Goal: Task Accomplishment & Management: Use online tool/utility

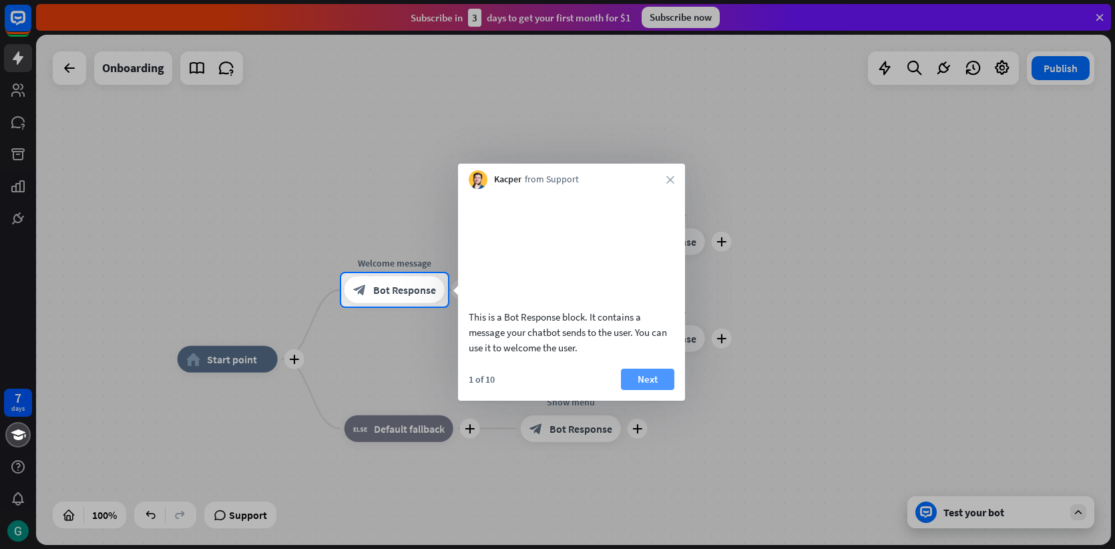
click at [654, 390] on button "Next" at bounding box center [647, 379] width 53 height 21
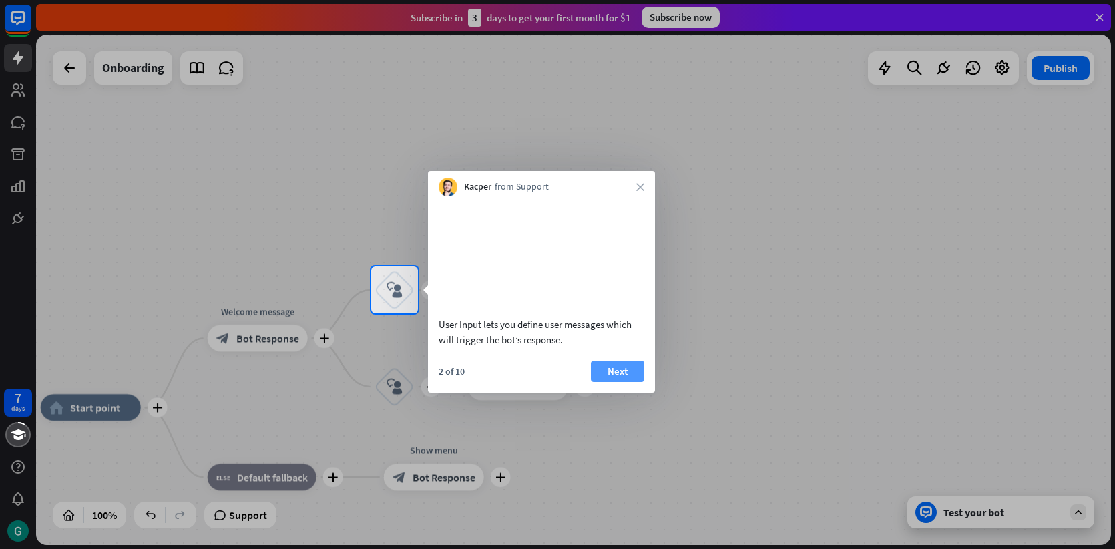
click at [618, 382] on button "Next" at bounding box center [617, 371] width 53 height 21
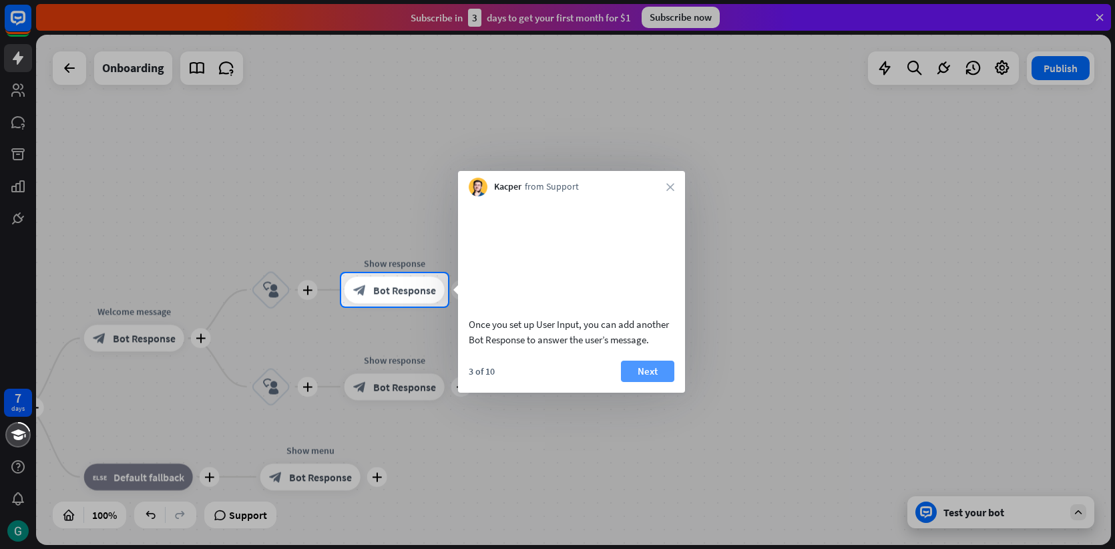
click at [636, 382] on button "Next" at bounding box center [647, 371] width 53 height 21
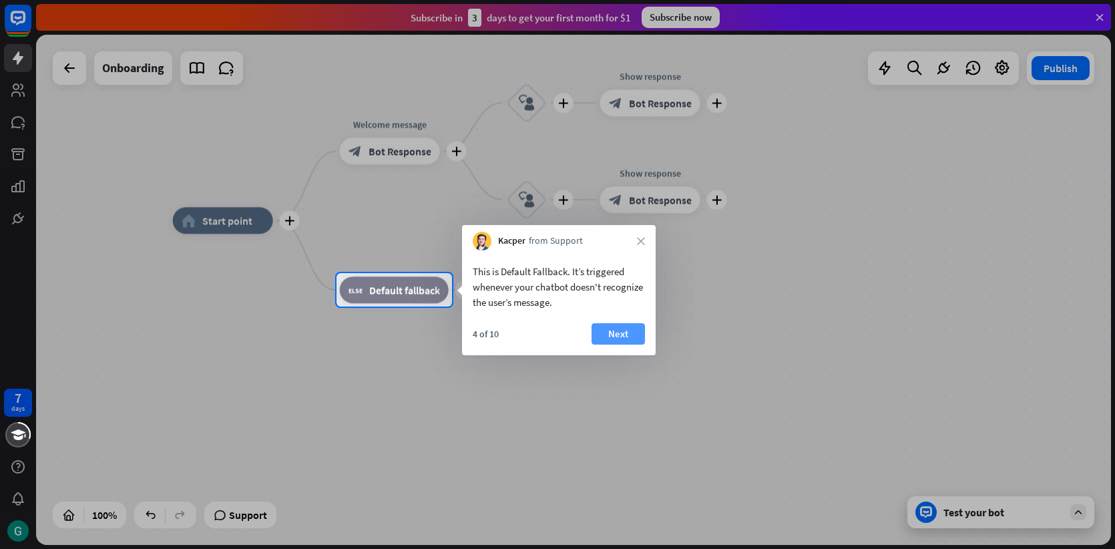
click at [624, 333] on button "Next" at bounding box center [618, 333] width 53 height 21
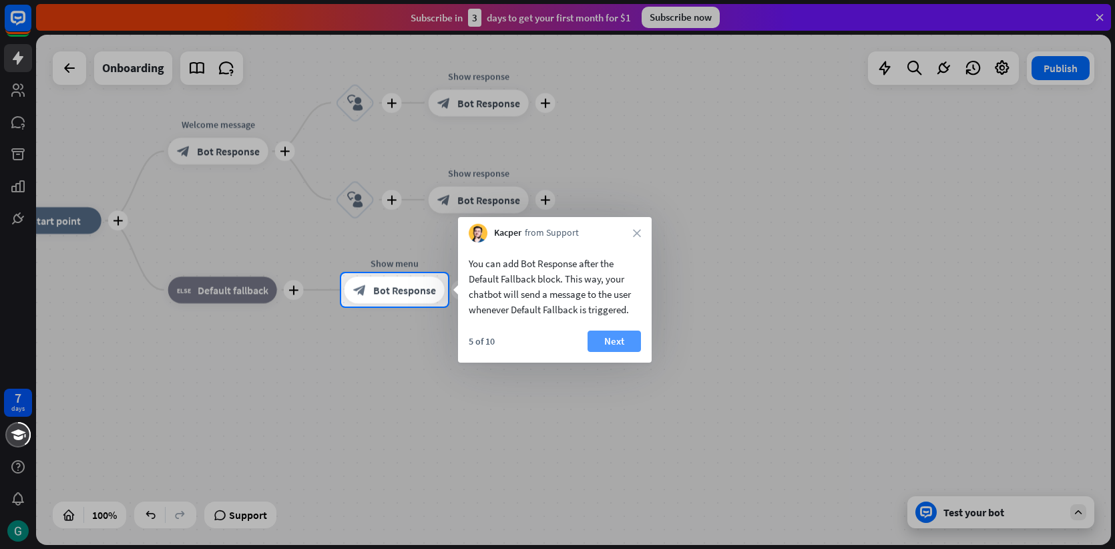
click at [616, 339] on button "Next" at bounding box center [614, 341] width 53 height 21
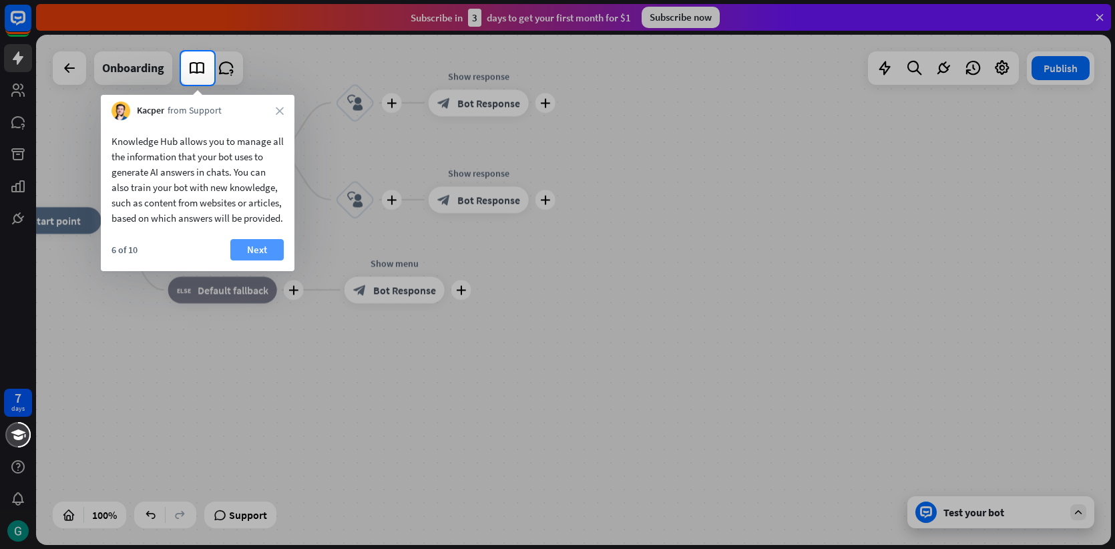
click at [275, 260] on button "Next" at bounding box center [256, 249] width 53 height 21
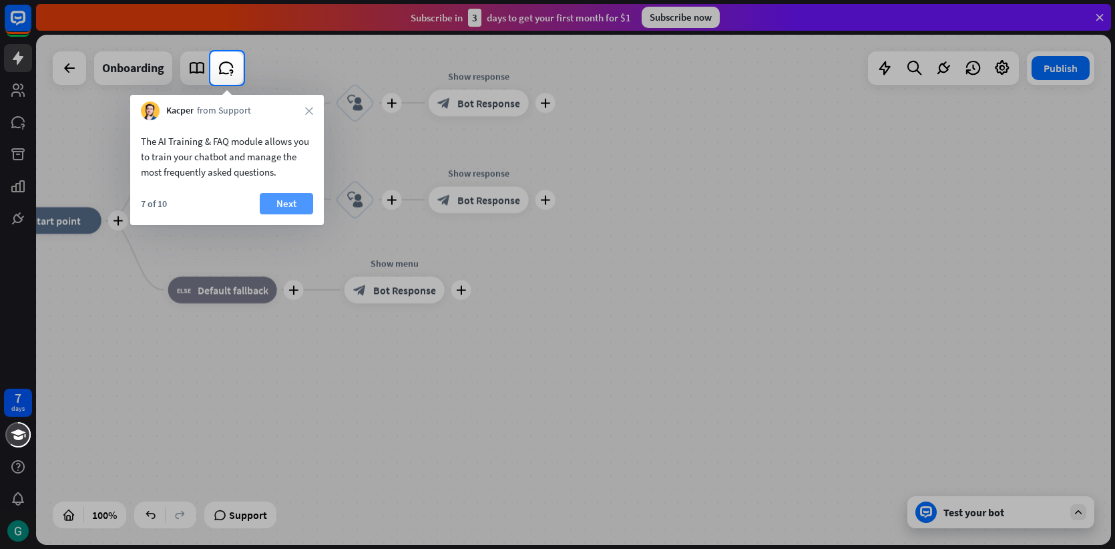
click at [277, 206] on button "Next" at bounding box center [286, 203] width 53 height 21
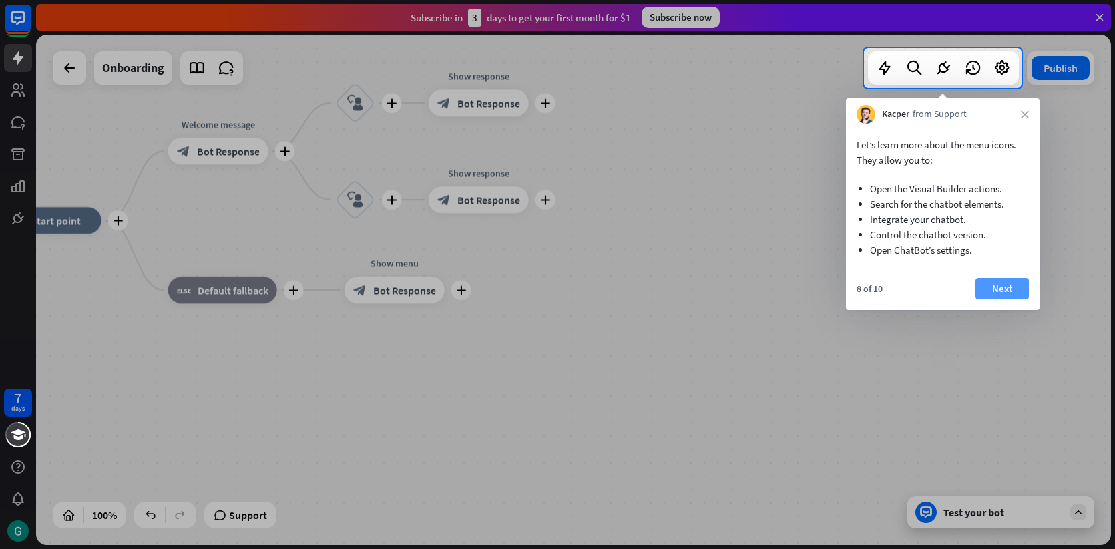
click at [989, 292] on button "Next" at bounding box center [1002, 288] width 53 height 21
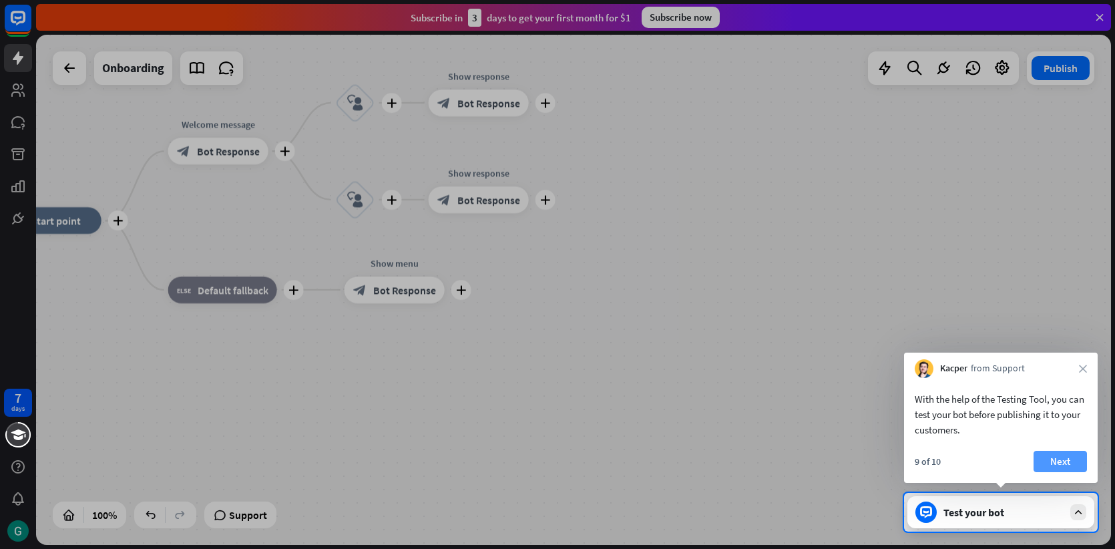
click at [1066, 459] on button "Next" at bounding box center [1060, 461] width 53 height 21
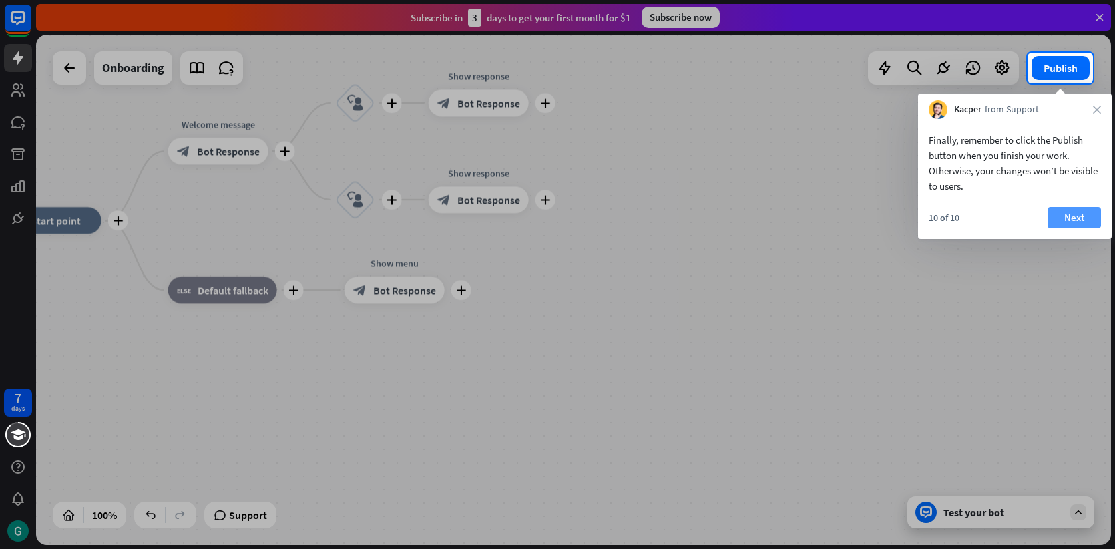
click at [1071, 220] on button "Next" at bounding box center [1074, 217] width 53 height 21
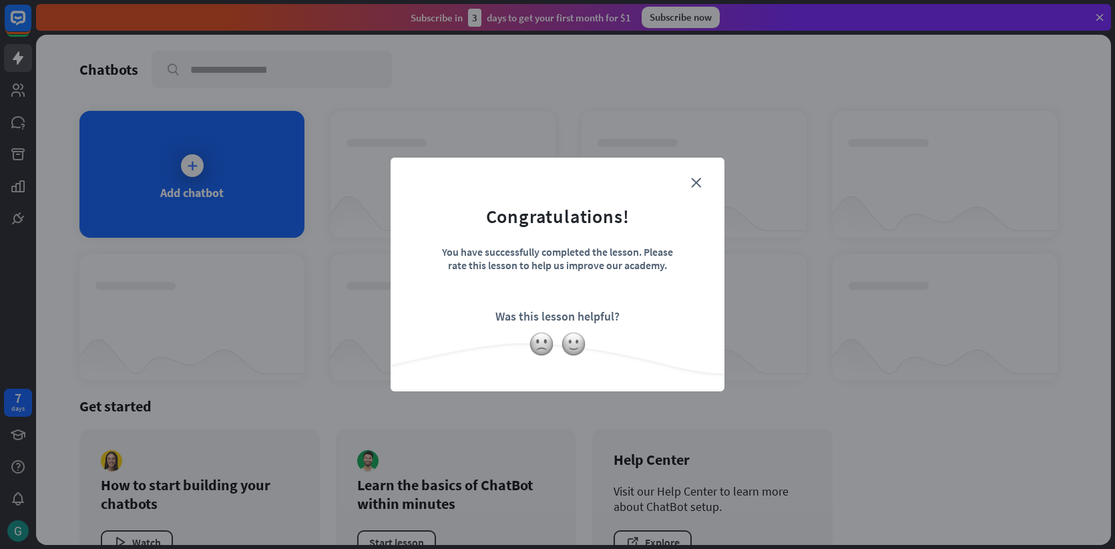
click at [688, 188] on form "Congratulations! You have successfully completed the lesson. Please rate this l…" at bounding box center [557, 254] width 300 height 160
click at [696, 185] on icon "close" at bounding box center [696, 183] width 10 height 10
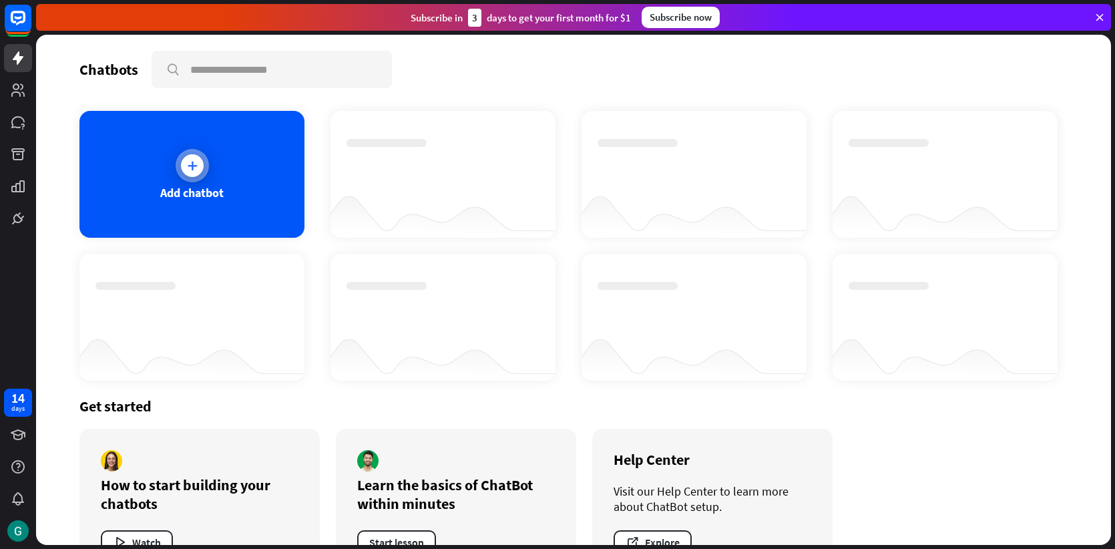
click at [189, 169] on icon at bounding box center [192, 165] width 13 height 13
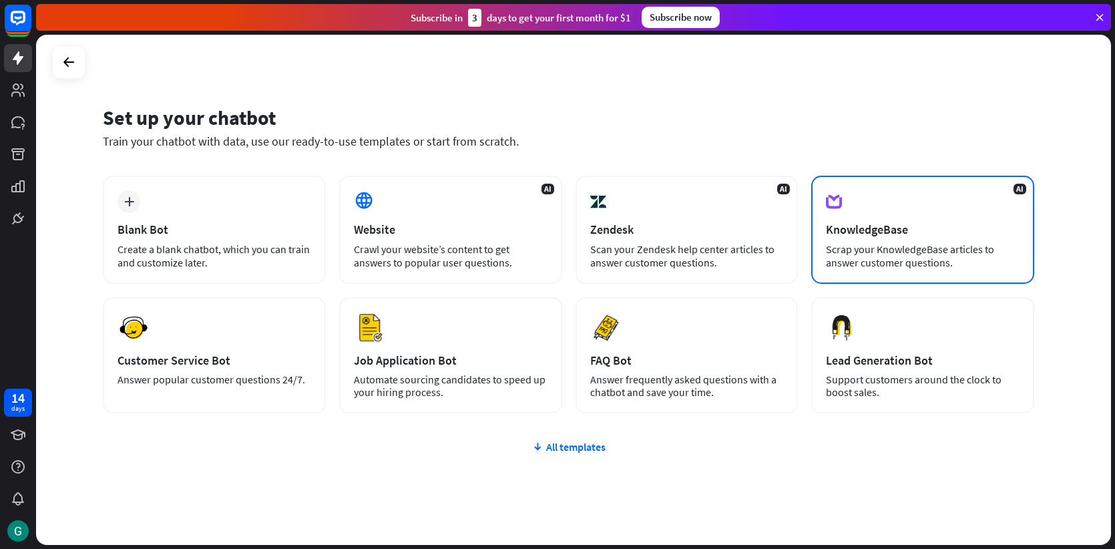
click at [860, 232] on div "KnowledgeBase" at bounding box center [923, 229] width 194 height 15
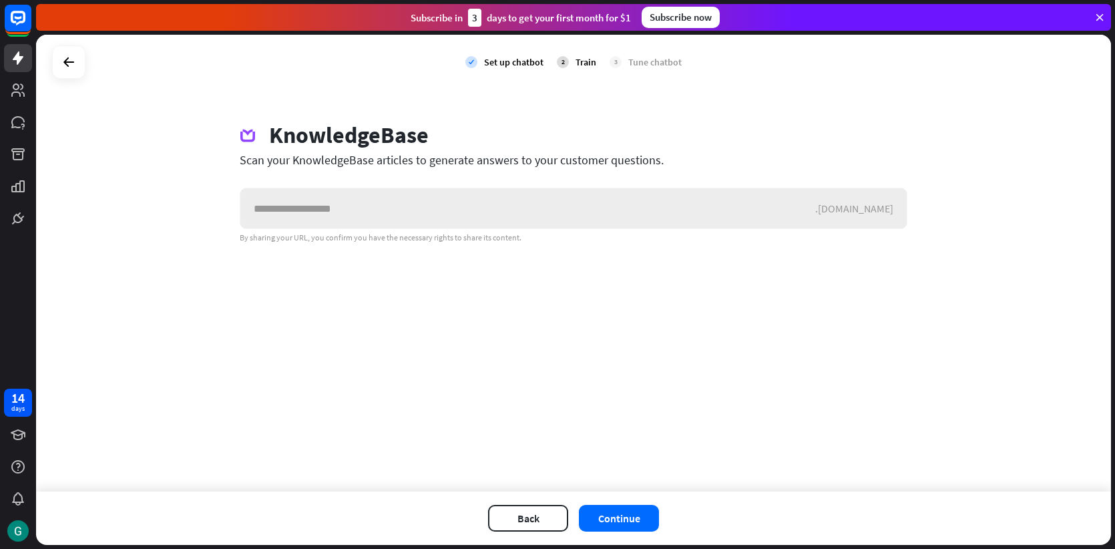
click at [469, 210] on input "text" at bounding box center [527, 208] width 575 height 40
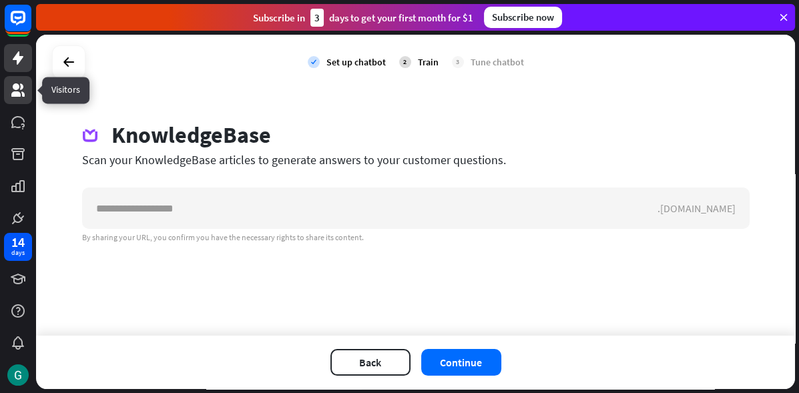
click at [20, 85] on icon at bounding box center [18, 90] width 16 height 16
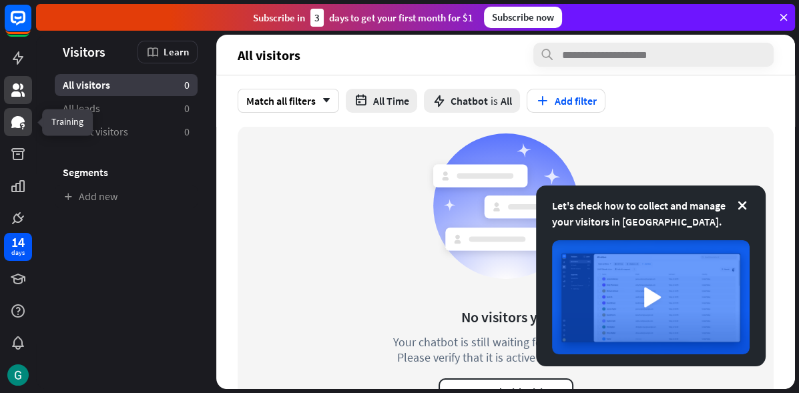
click at [24, 122] on icon at bounding box center [17, 122] width 13 height 12
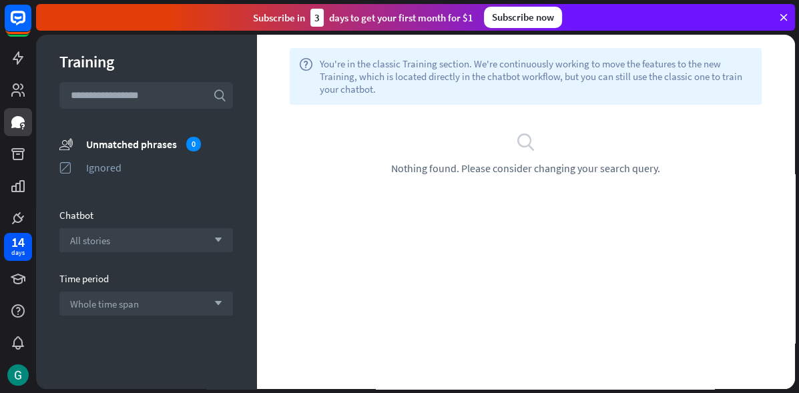
click at [790, 15] on icon at bounding box center [784, 17] width 12 height 12
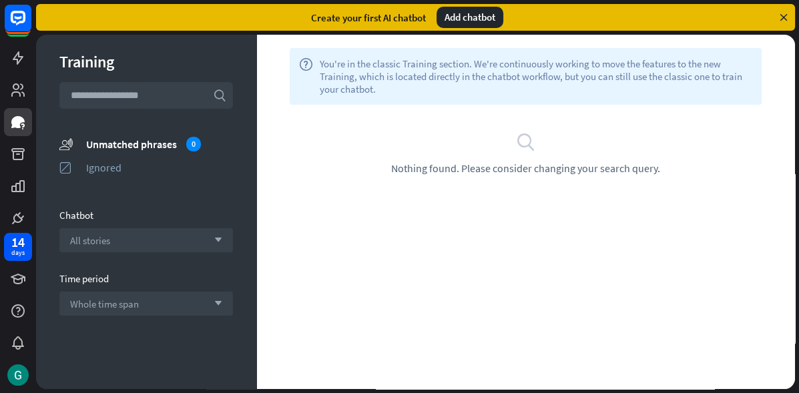
click at [786, 16] on icon at bounding box center [784, 17] width 12 height 12
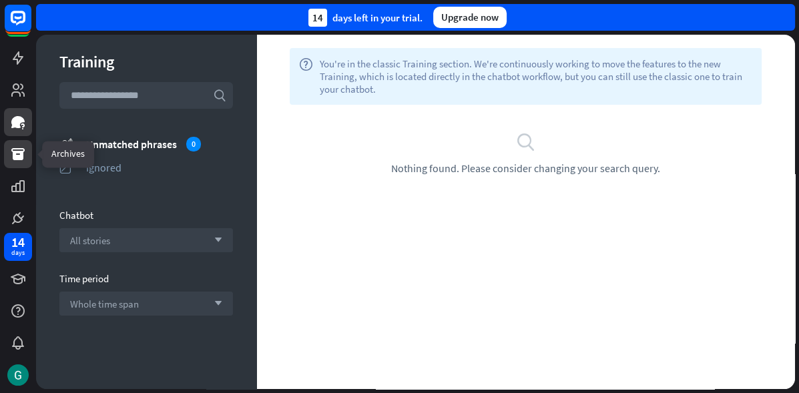
click at [13, 153] on icon at bounding box center [17, 154] width 13 height 12
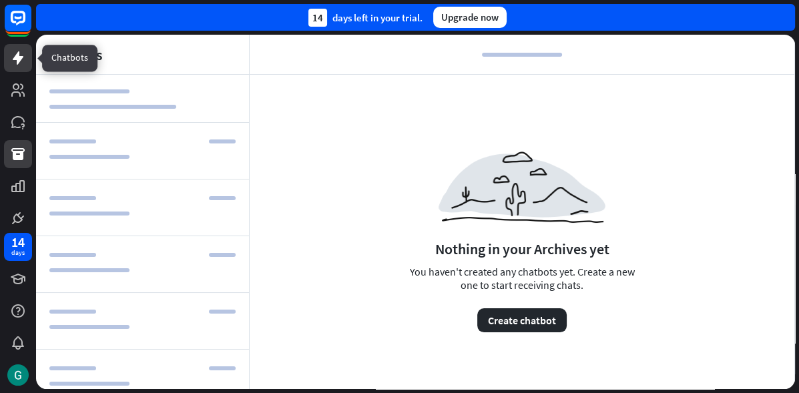
click at [11, 61] on icon at bounding box center [18, 58] width 16 height 16
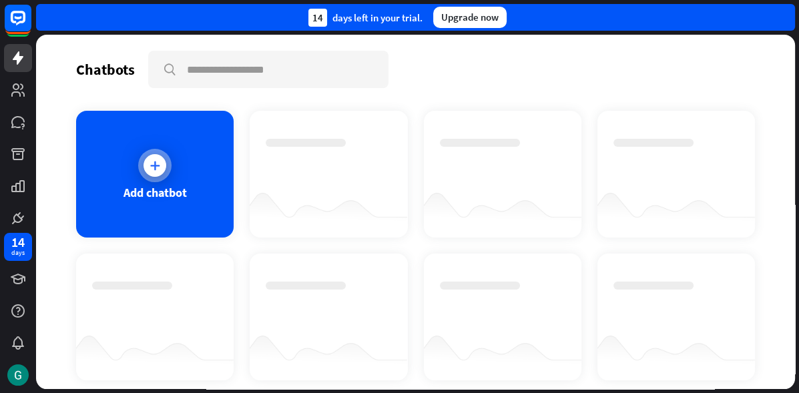
click at [152, 164] on icon at bounding box center [154, 165] width 13 height 13
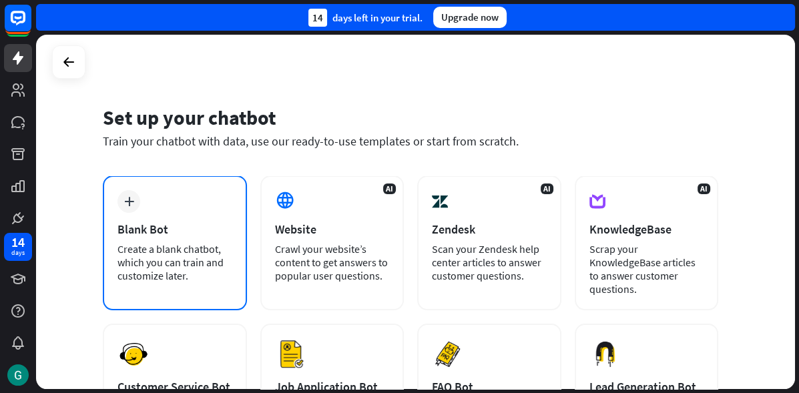
click at [183, 220] on div "plus Blank Bot Create a blank chatbot, which you can train and customize later." at bounding box center [175, 243] width 144 height 135
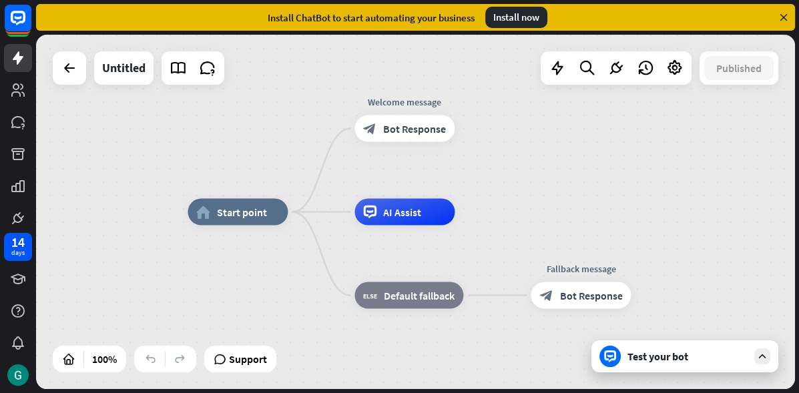
click at [783, 19] on icon at bounding box center [784, 17] width 12 height 12
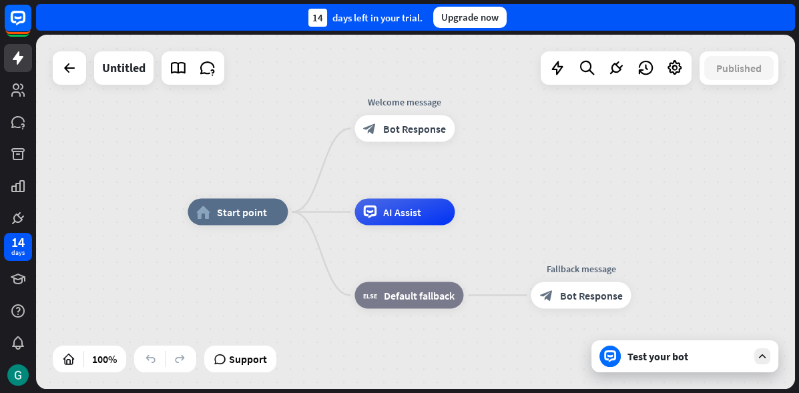
click at [781, 21] on div "14 days left in your trial. Upgrade now" at bounding box center [415, 17] width 759 height 27
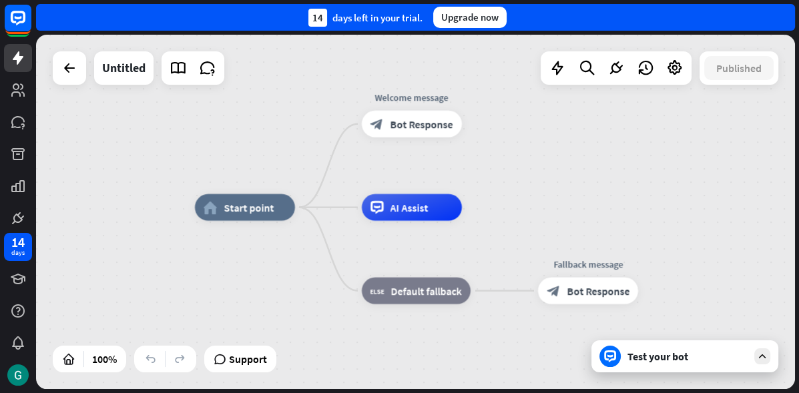
click at [763, 357] on icon at bounding box center [763, 357] width 12 height 12
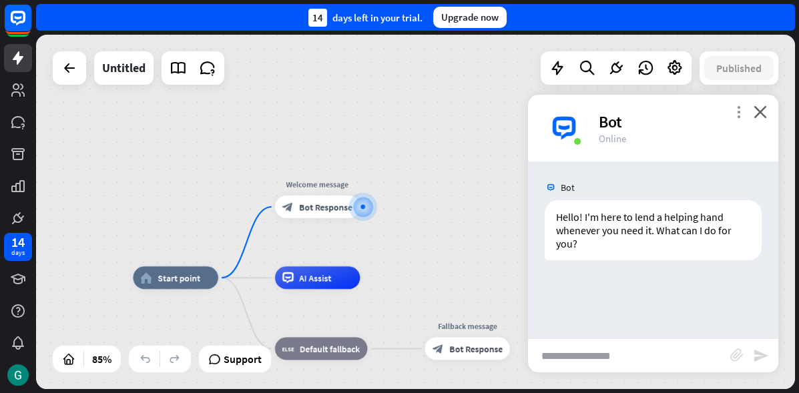
click at [738, 110] on icon "more_vert" at bounding box center [739, 112] width 13 height 13
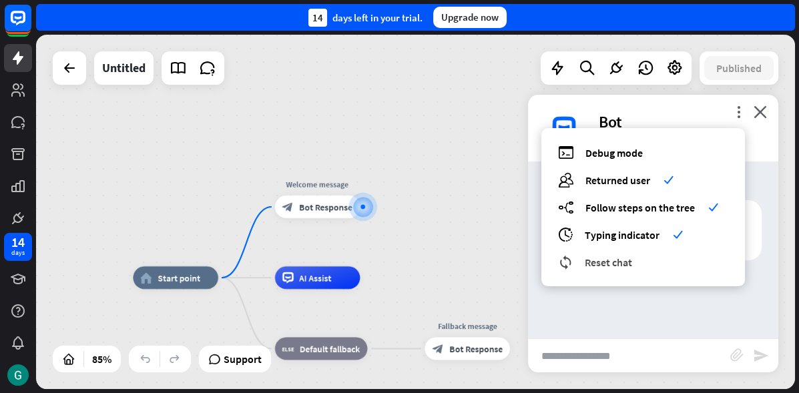
click at [614, 259] on span "Reset chat" at bounding box center [608, 262] width 47 height 13
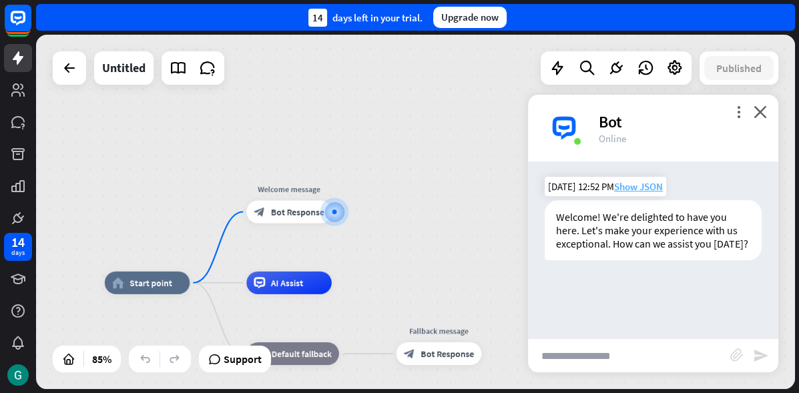
click at [655, 188] on span "Show JSON" at bounding box center [638, 186] width 49 height 13
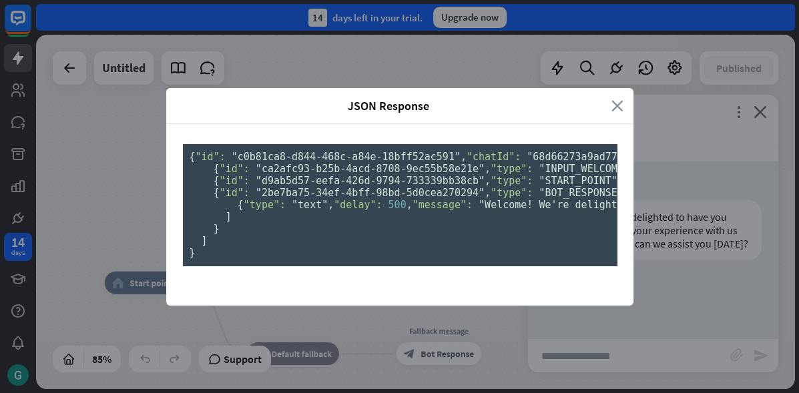
click at [617, 98] on icon "close" at bounding box center [618, 105] width 12 height 15
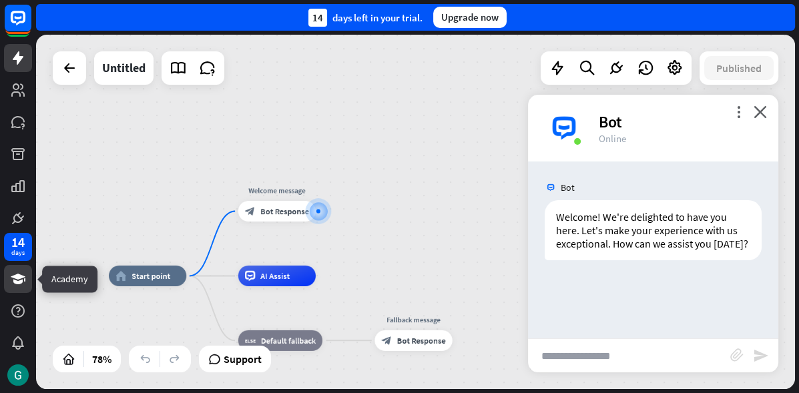
click at [26, 276] on link at bounding box center [18, 279] width 28 height 28
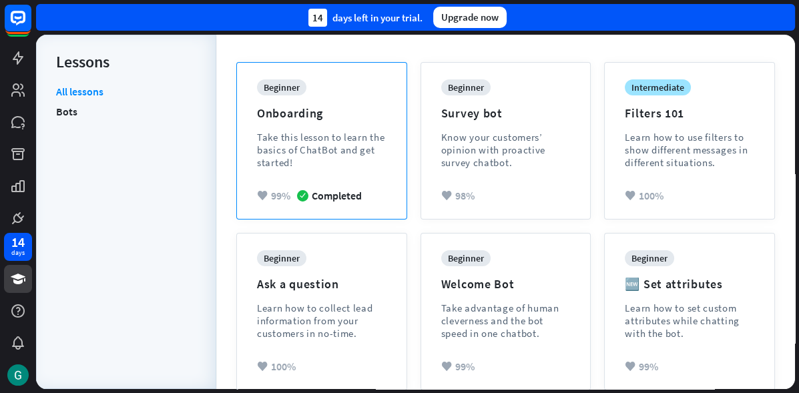
scroll to position [155, 0]
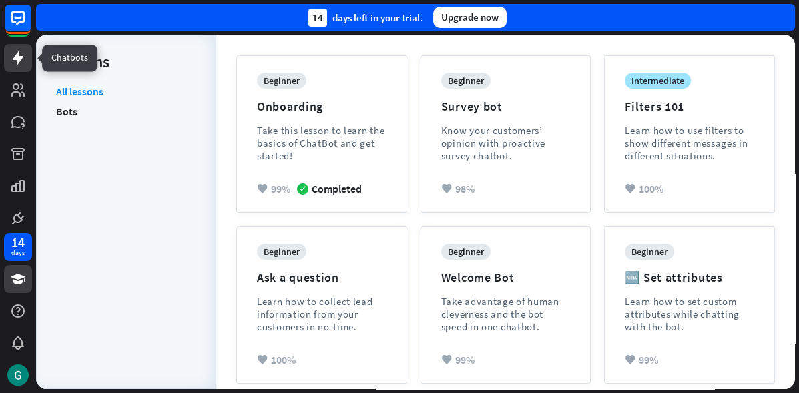
click at [22, 63] on icon at bounding box center [18, 58] width 16 height 16
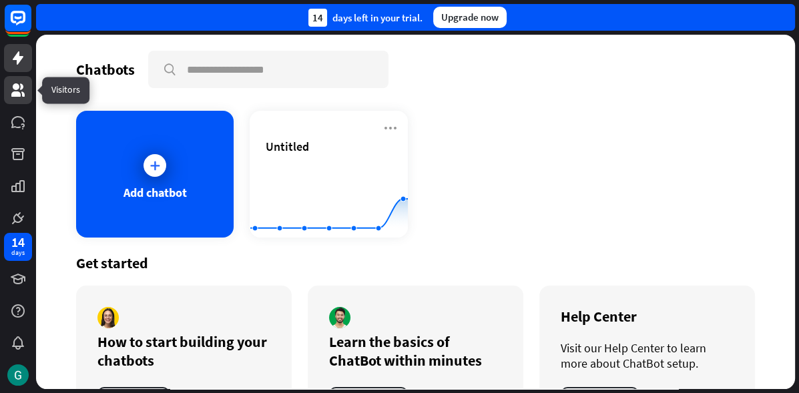
click at [18, 86] on icon at bounding box center [17, 89] width 13 height 13
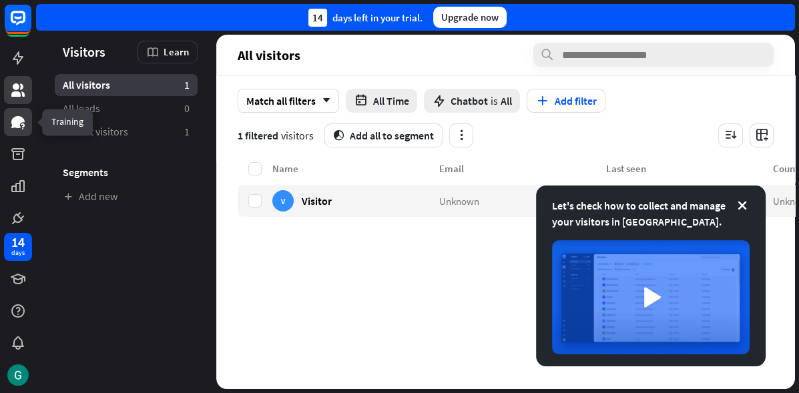
click at [16, 126] on icon at bounding box center [17, 122] width 13 height 12
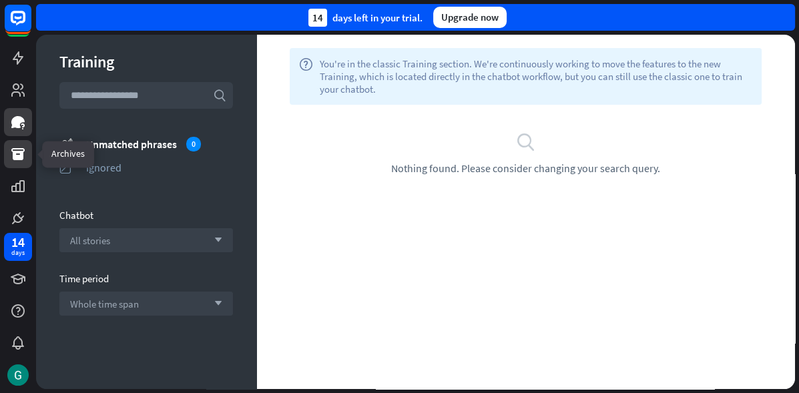
click at [19, 158] on icon at bounding box center [17, 154] width 13 height 12
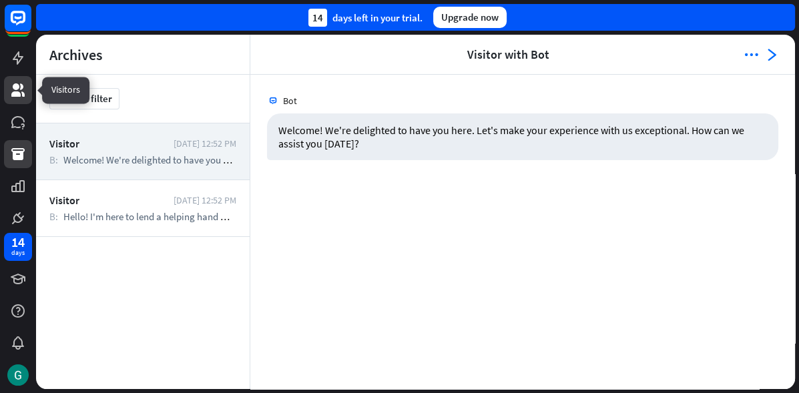
click at [19, 99] on link at bounding box center [18, 90] width 28 height 28
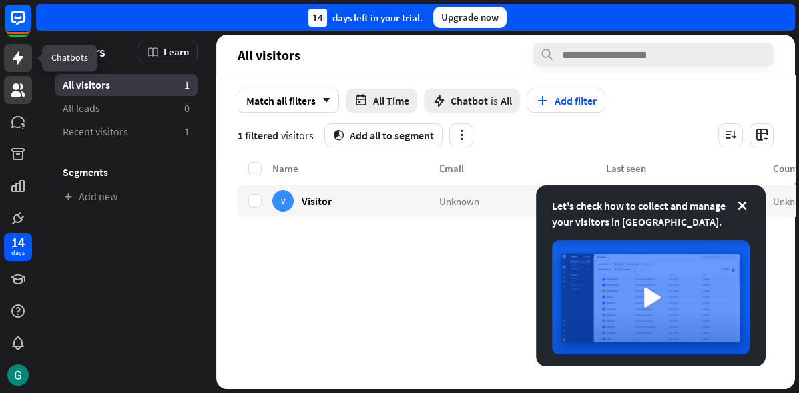
click at [16, 59] on icon at bounding box center [18, 57] width 11 height 13
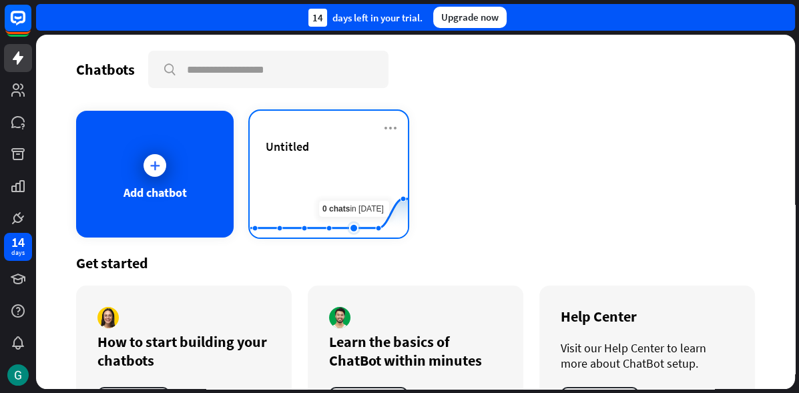
click at [347, 174] on rect at bounding box center [329, 204] width 158 height 83
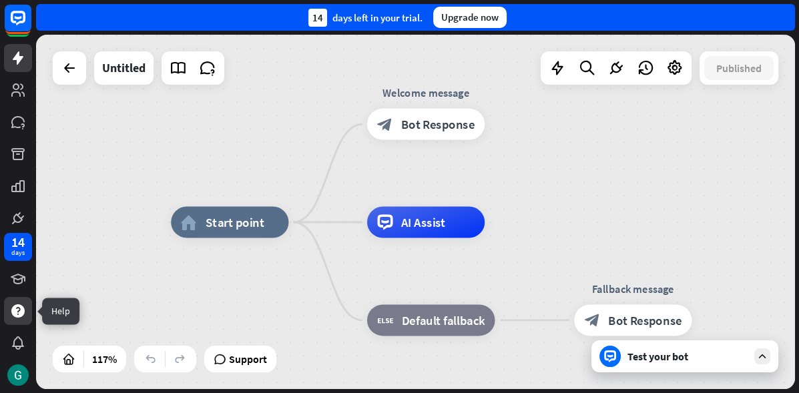
click at [16, 309] on icon at bounding box center [18, 311] width 16 height 16
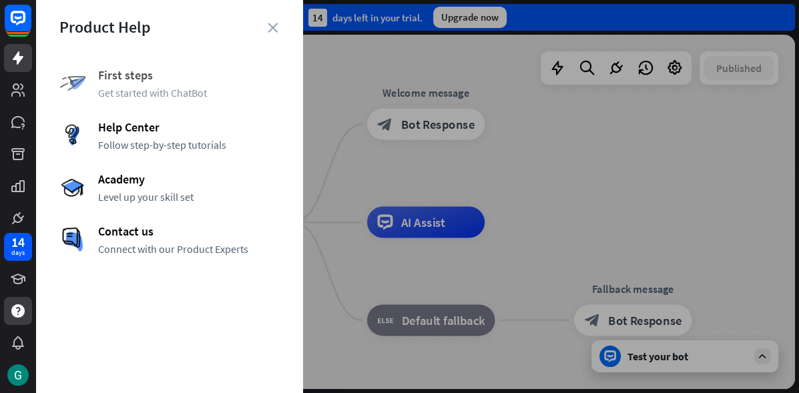
click at [121, 80] on span "First steps" at bounding box center [189, 74] width 182 height 15
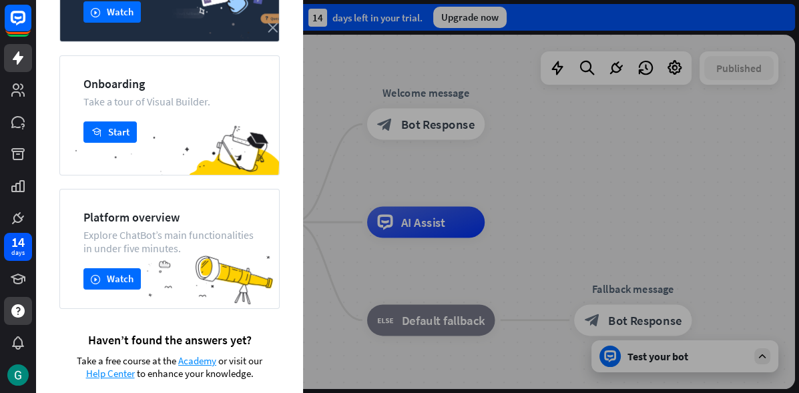
scroll to position [168, 0]
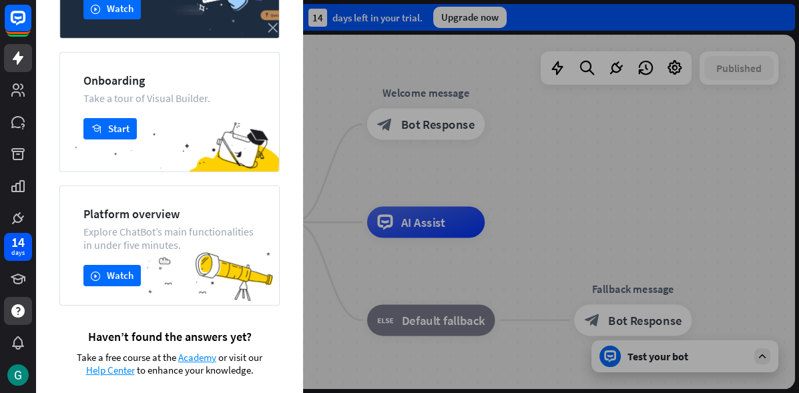
click at [626, 150] on div at bounding box center [417, 196] width 763 height 393
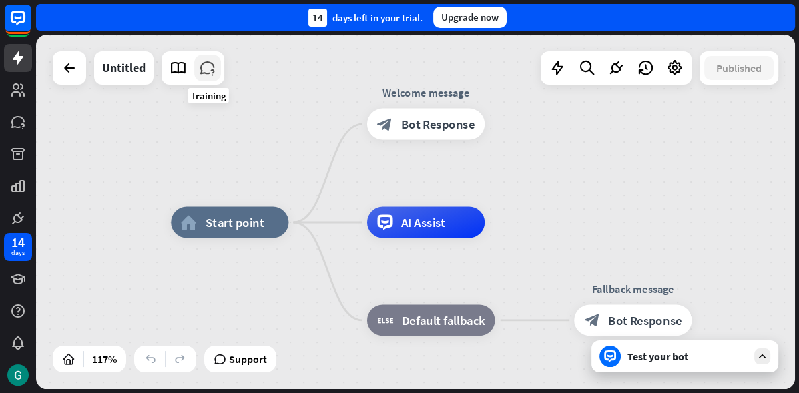
click at [208, 73] on icon at bounding box center [207, 67] width 17 height 17
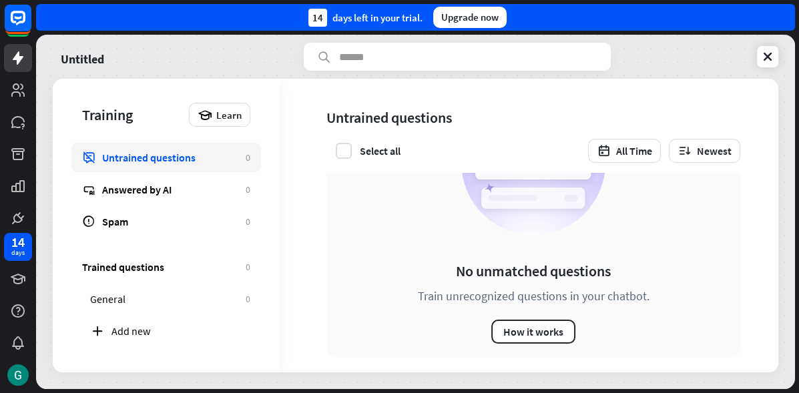
scroll to position [107, 0]
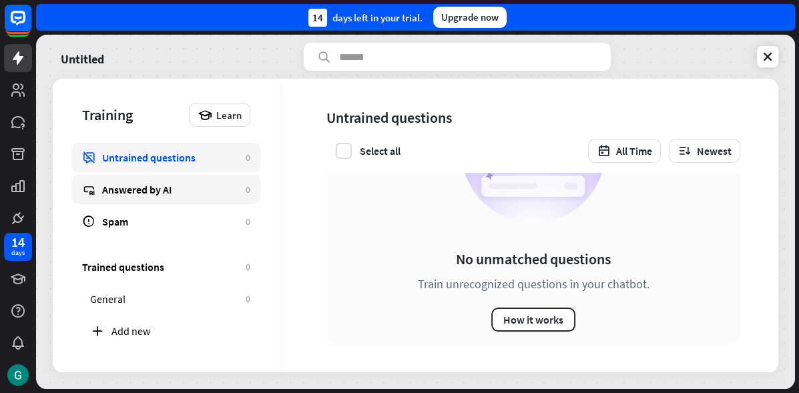
click at [166, 188] on div "Answered by AI" at bounding box center [170, 189] width 137 height 13
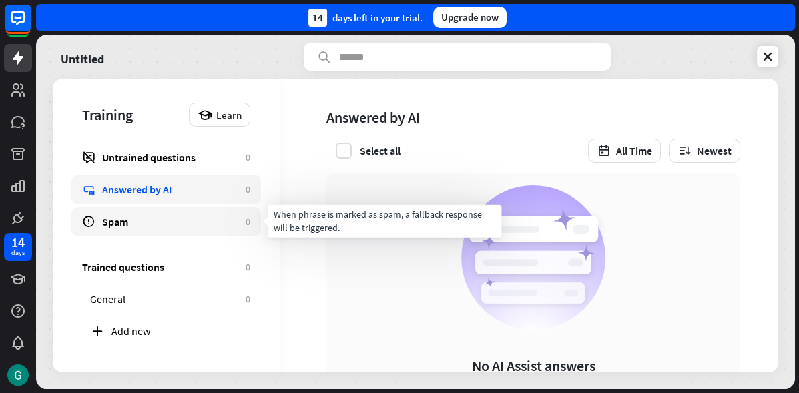
click at [124, 224] on div "Spam" at bounding box center [170, 221] width 137 height 13
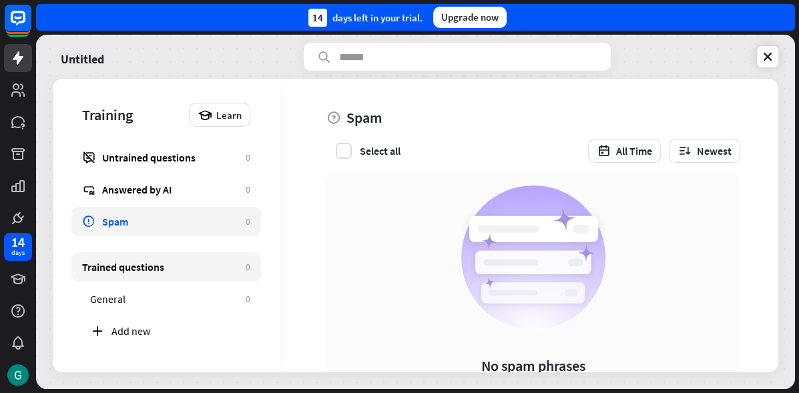
click at [148, 266] on div "Trained questions" at bounding box center [160, 266] width 157 height 13
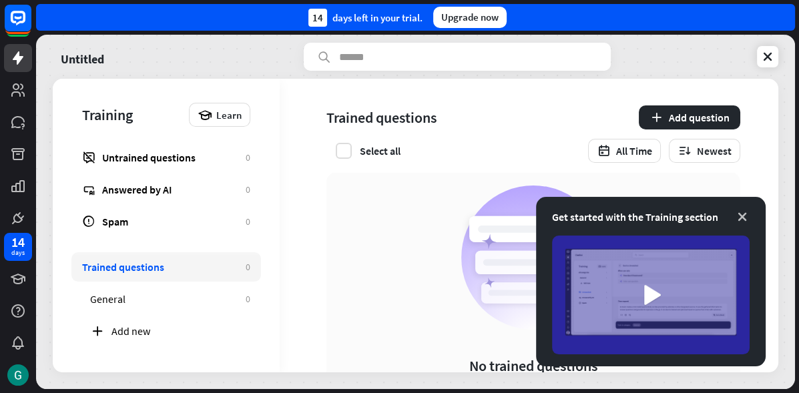
click at [743, 214] on icon at bounding box center [742, 216] width 13 height 13
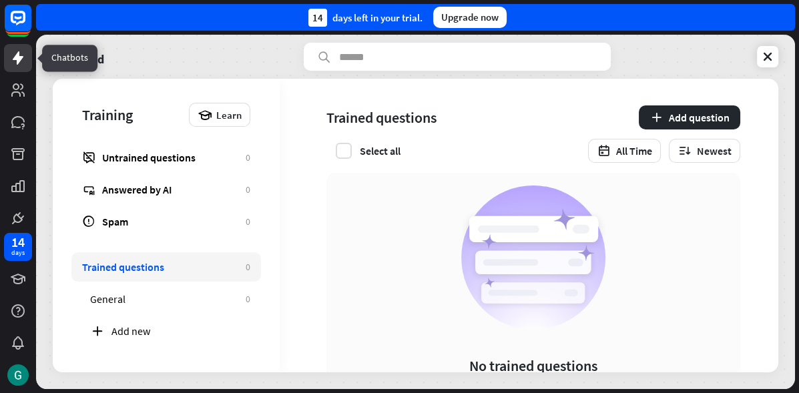
click at [18, 55] on icon at bounding box center [18, 57] width 11 height 13
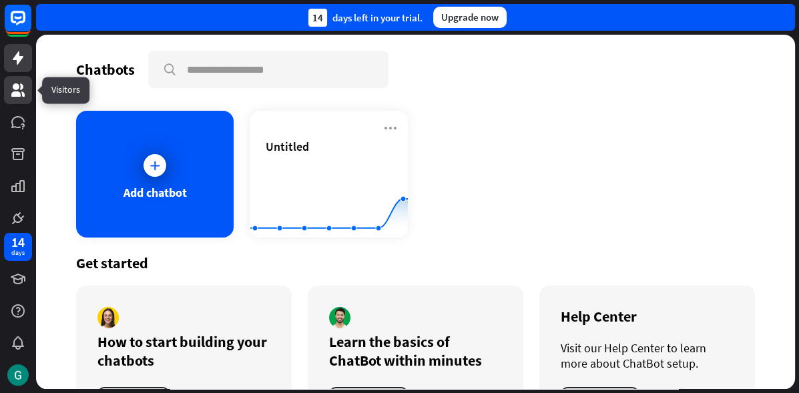
click at [15, 85] on icon at bounding box center [17, 89] width 13 height 13
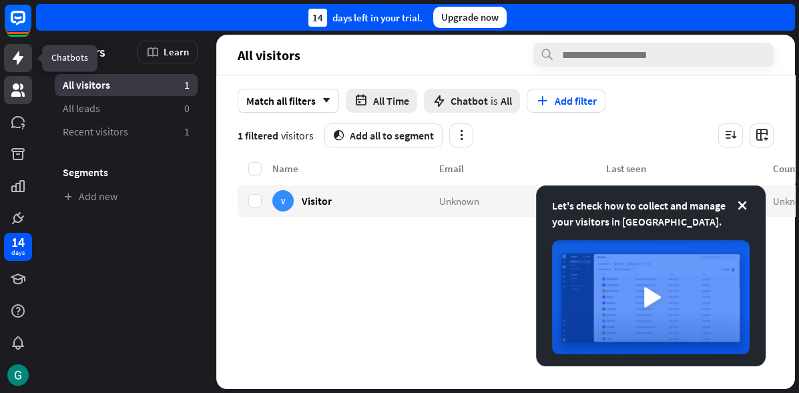
click at [26, 60] on link at bounding box center [18, 58] width 28 height 28
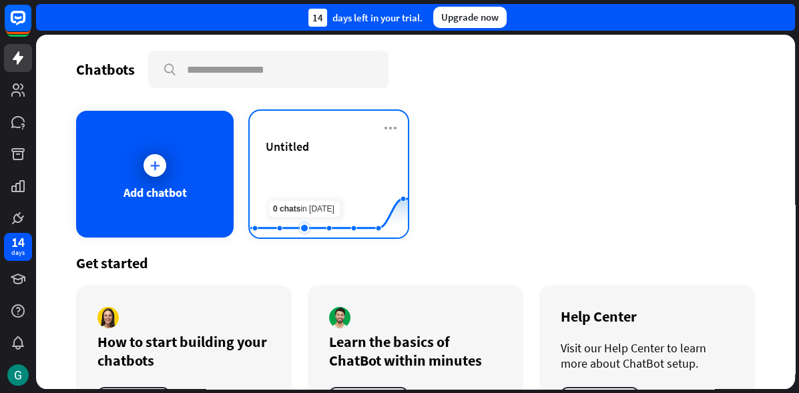
click at [316, 183] on rect at bounding box center [329, 204] width 158 height 83
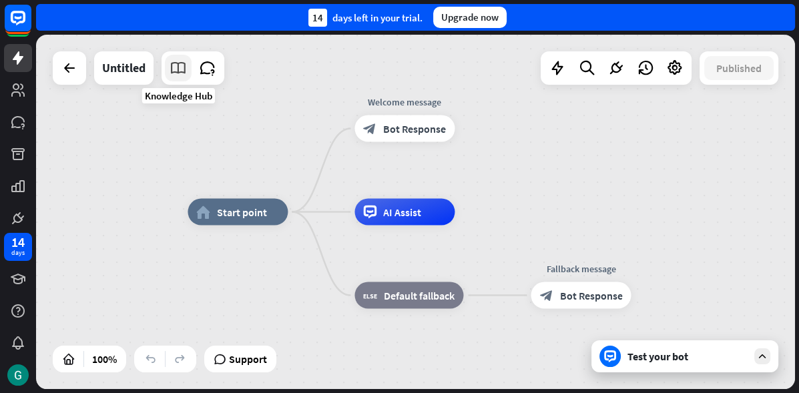
click at [180, 71] on icon at bounding box center [178, 67] width 17 height 17
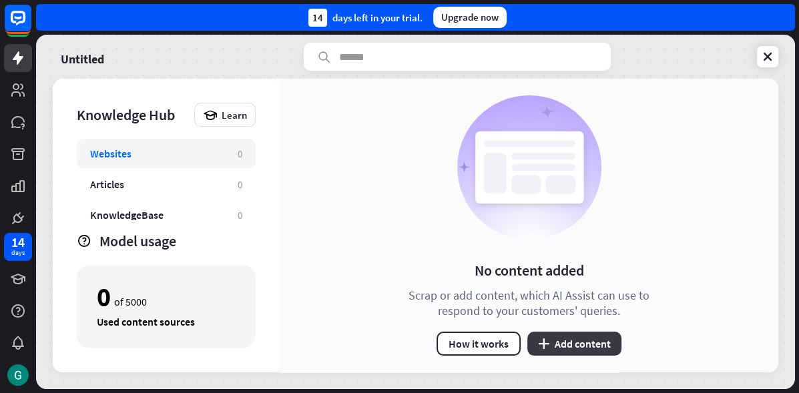
click at [569, 345] on button "plus Add content" at bounding box center [575, 344] width 94 height 24
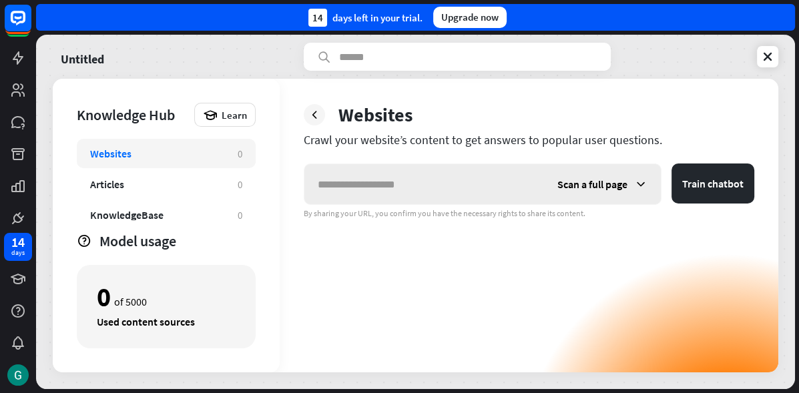
click at [580, 186] on span "Scan a full page" at bounding box center [593, 184] width 70 height 13
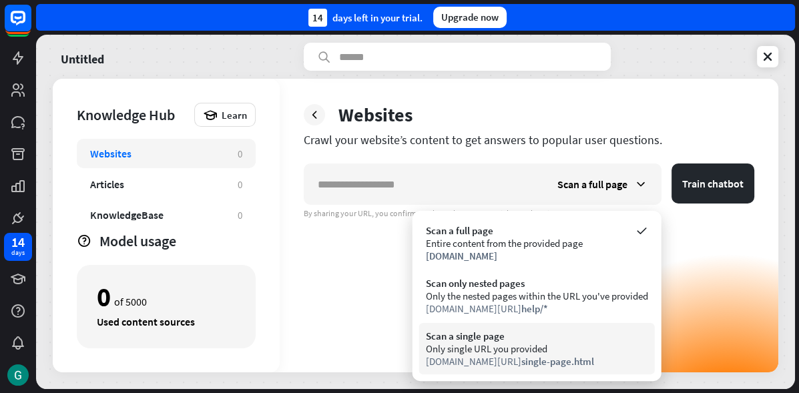
click at [472, 347] on div "Only single URL you provided" at bounding box center [537, 349] width 222 height 13
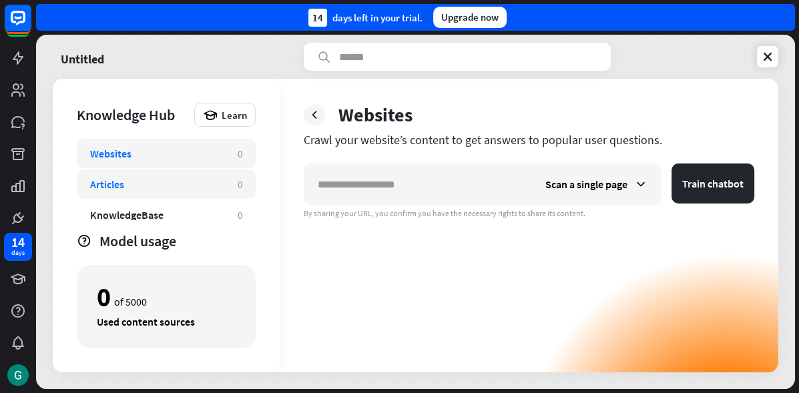
click at [173, 182] on div "Articles" at bounding box center [157, 184] width 134 height 13
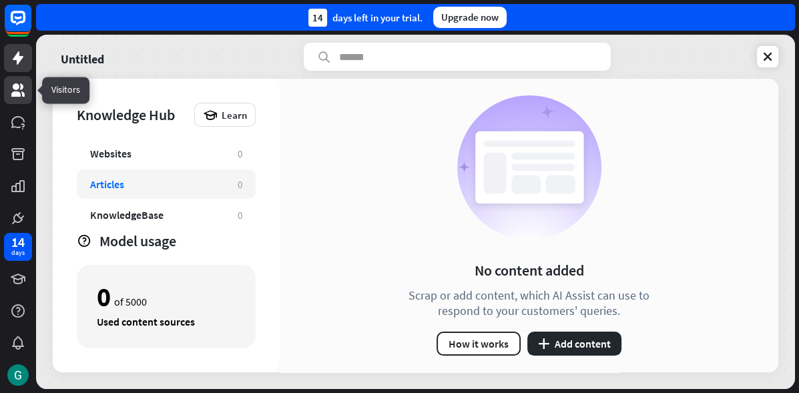
click at [19, 89] on icon at bounding box center [18, 90] width 16 height 16
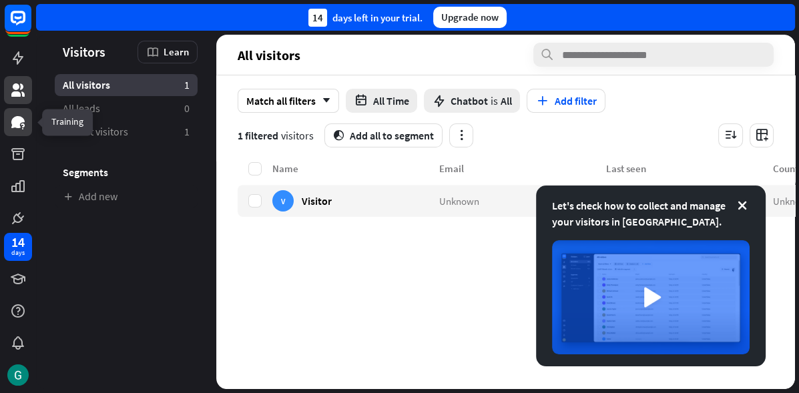
click at [11, 124] on icon at bounding box center [18, 122] width 16 height 16
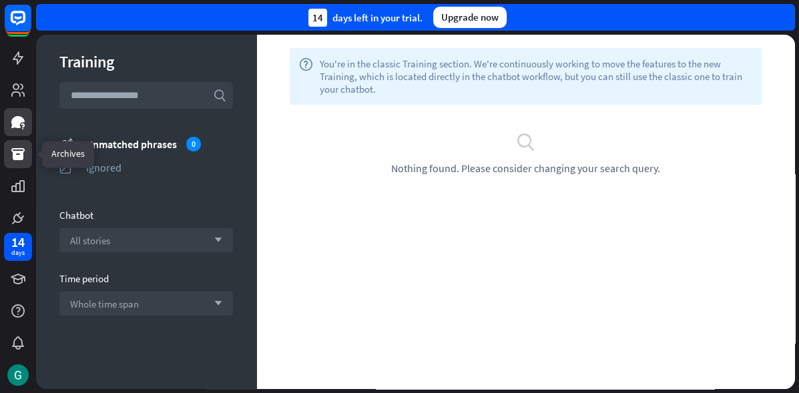
click at [8, 151] on link at bounding box center [18, 154] width 28 height 28
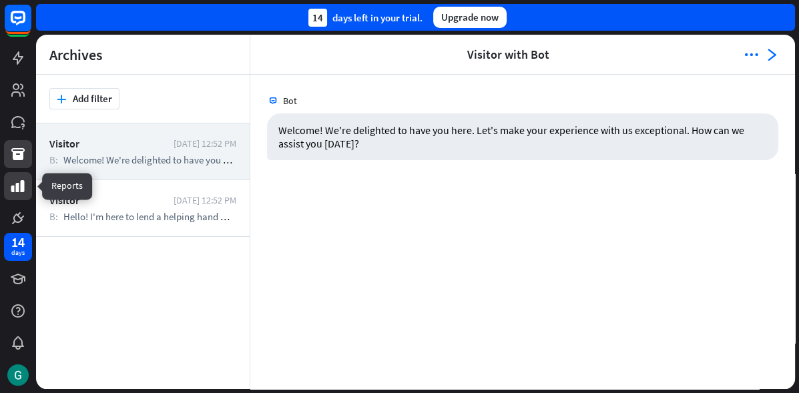
click at [24, 184] on icon at bounding box center [17, 186] width 13 height 12
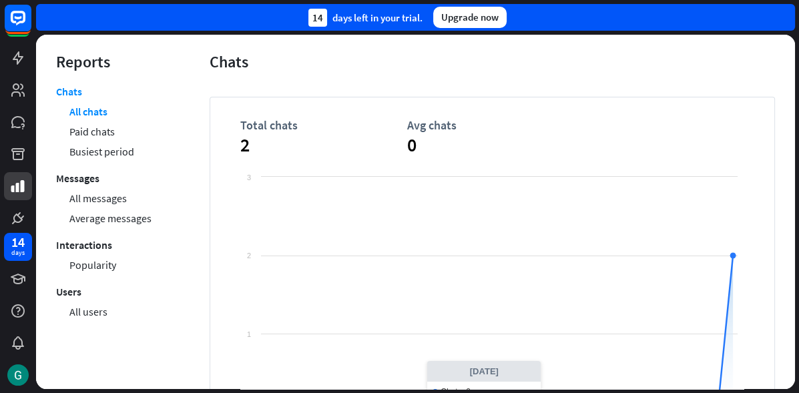
scroll to position [138, 0]
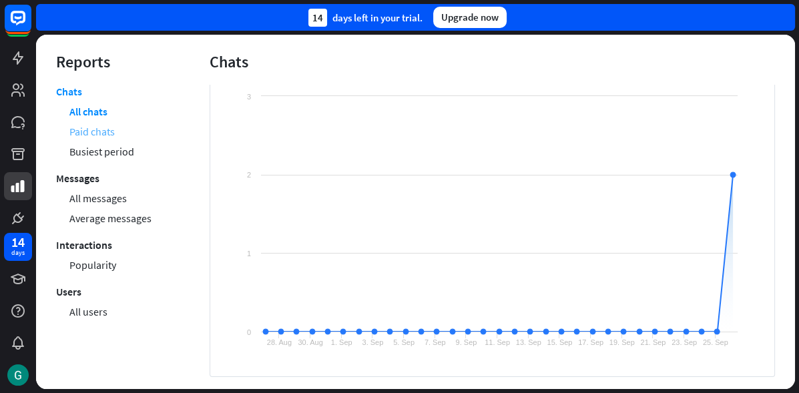
click at [84, 132] on link "Paid chats" at bounding box center [91, 132] width 45 height 20
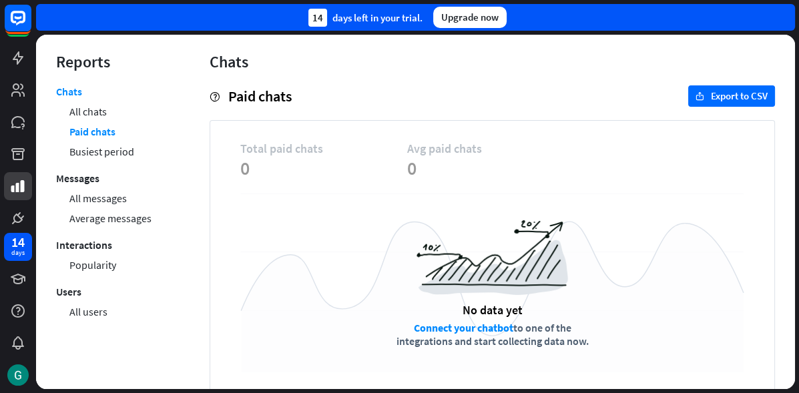
scroll to position [53, 0]
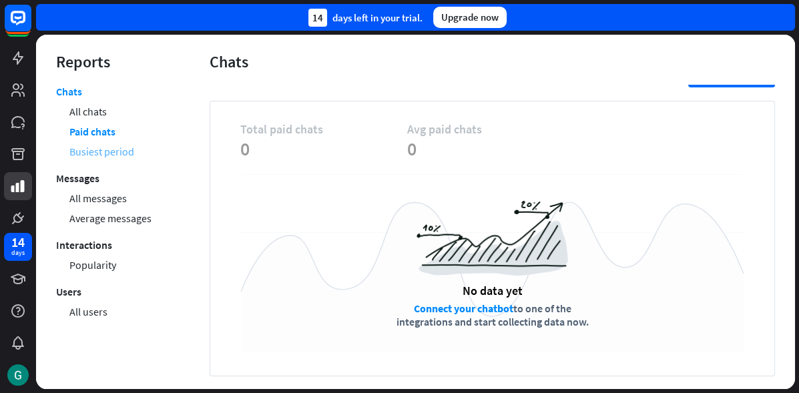
click at [96, 155] on link "Busiest period" at bounding box center [101, 152] width 65 height 20
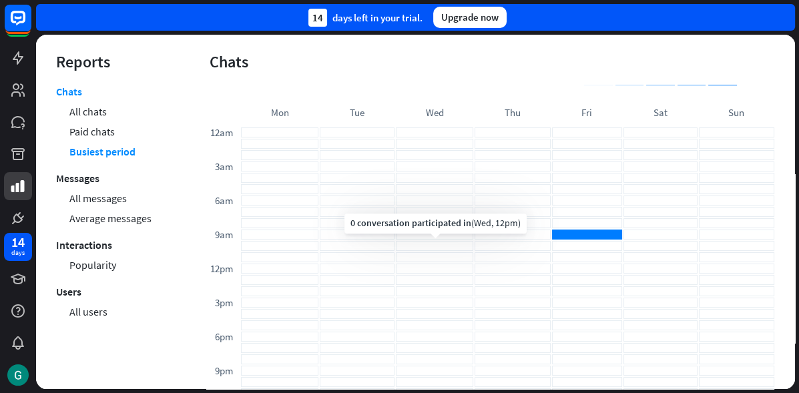
scroll to position [105, 0]
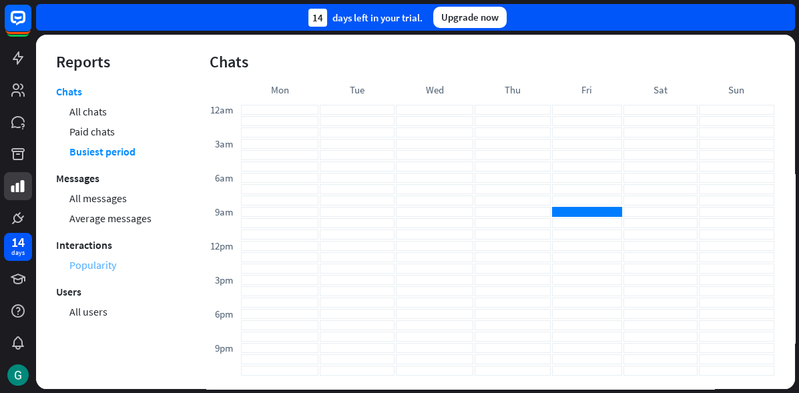
click at [94, 261] on link "Popularity" at bounding box center [92, 265] width 47 height 20
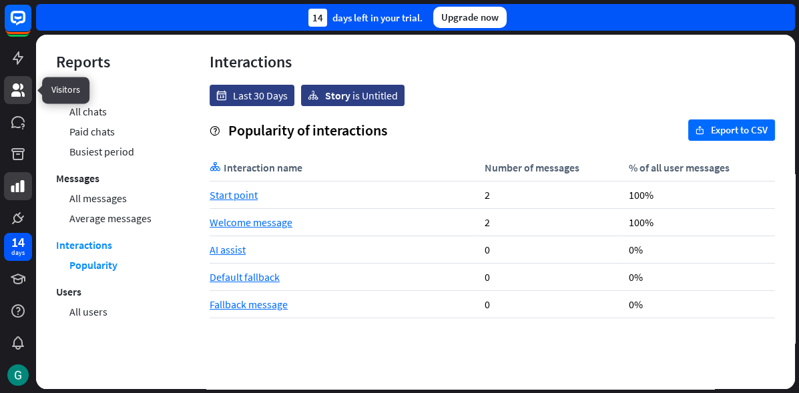
click at [15, 93] on icon at bounding box center [17, 89] width 13 height 13
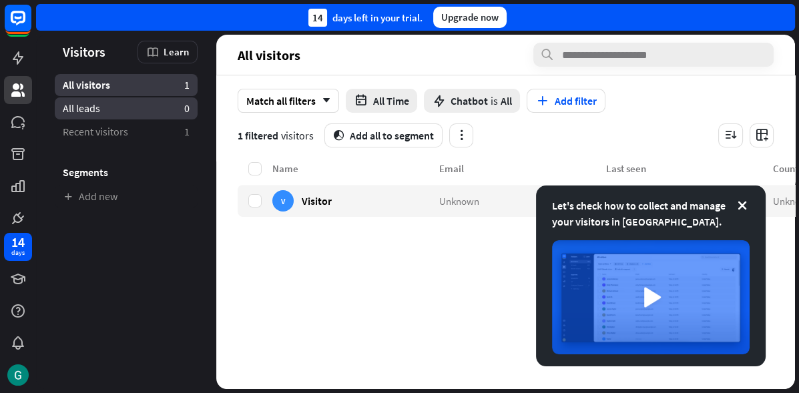
click at [82, 110] on span "All leads" at bounding box center [81, 109] width 37 height 14
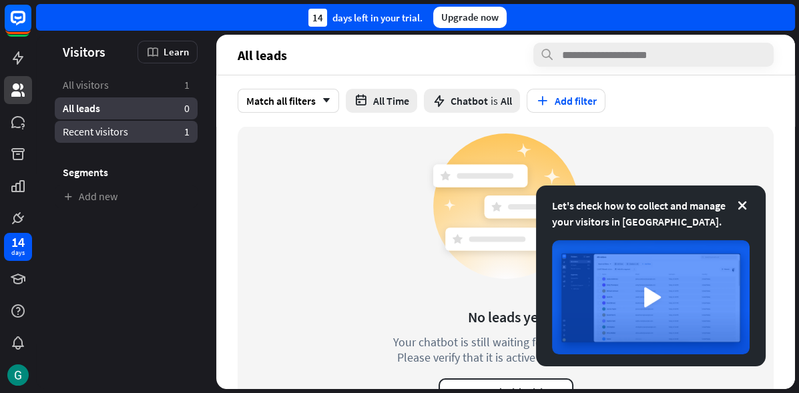
click at [93, 138] on span "Recent visitors" at bounding box center [95, 132] width 65 height 14
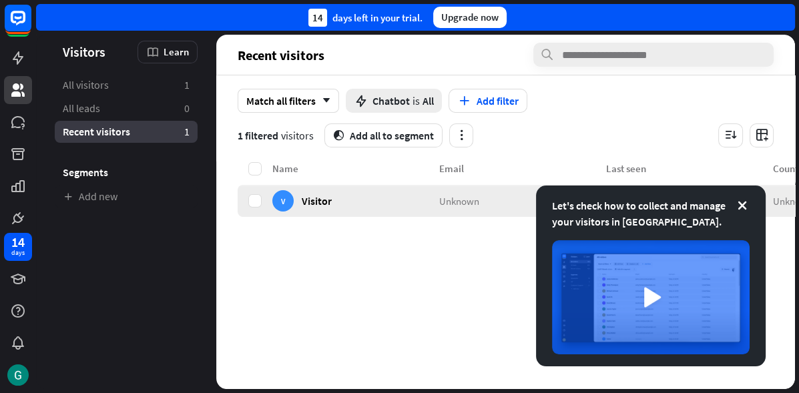
click at [358, 204] on div "V Visitor" at bounding box center [355, 201] width 167 height 32
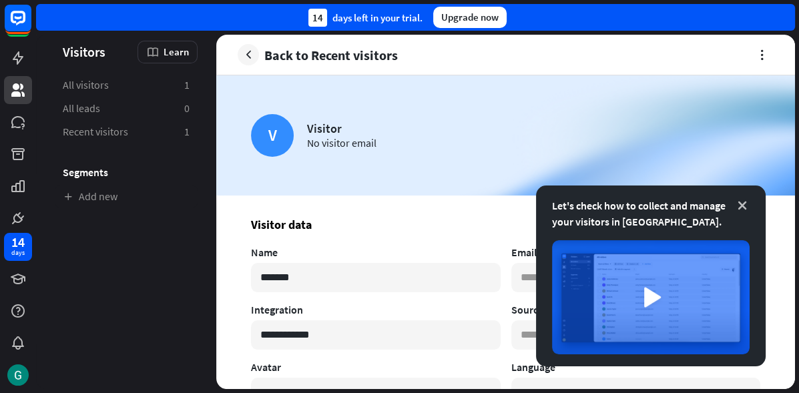
click at [743, 207] on icon at bounding box center [742, 205] width 13 height 13
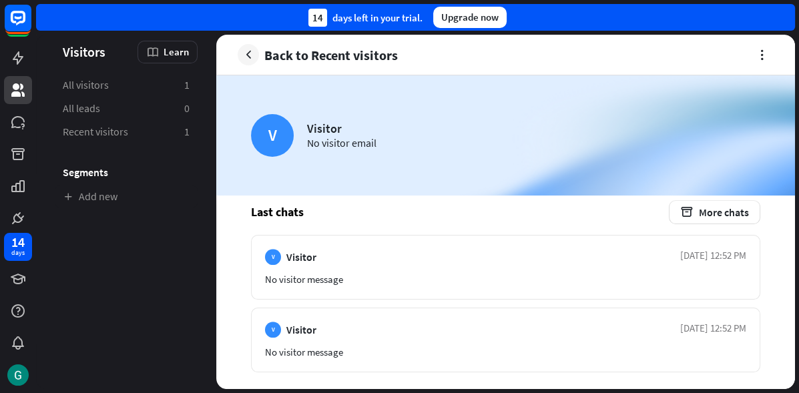
scroll to position [606, 0]
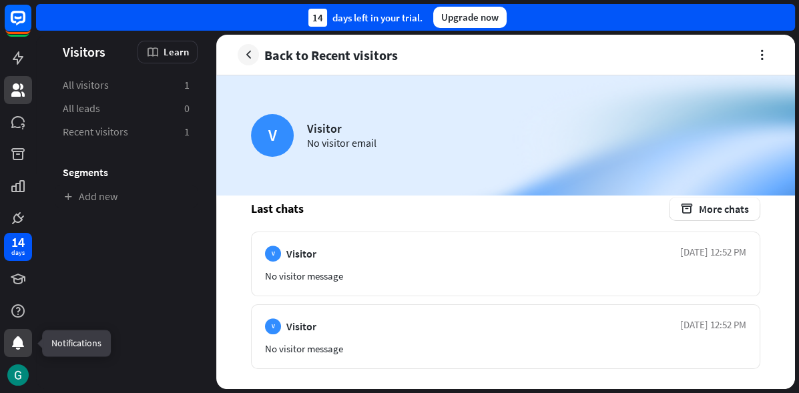
click at [16, 341] on icon at bounding box center [18, 343] width 12 height 13
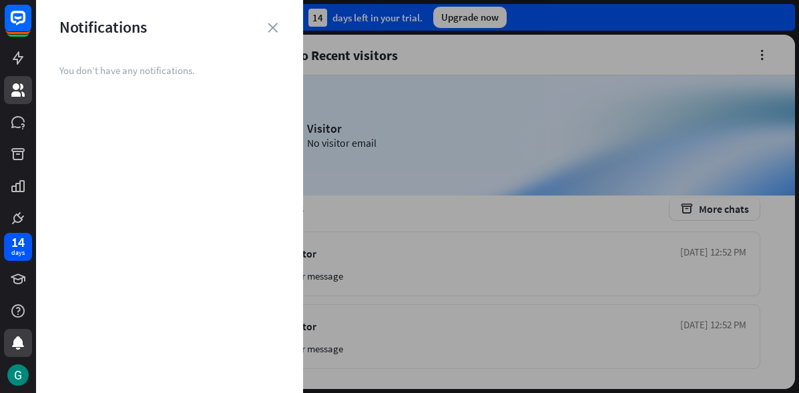
click at [273, 34] on div "Notifications" at bounding box center [169, 27] width 267 height 21
click at [274, 25] on icon "close" at bounding box center [273, 28] width 10 height 10
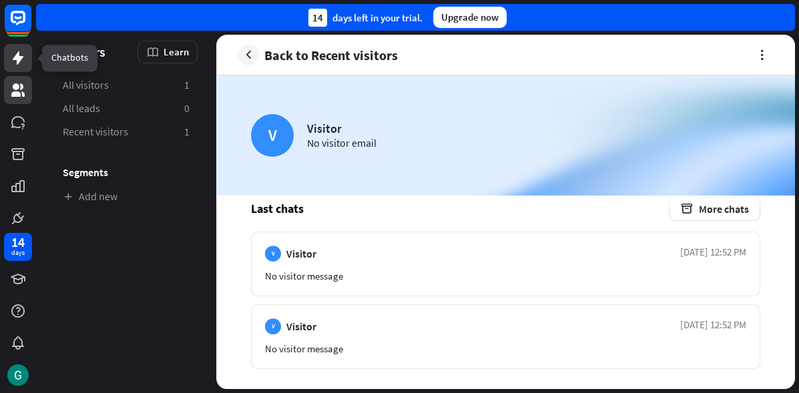
click at [18, 56] on icon at bounding box center [18, 57] width 11 height 13
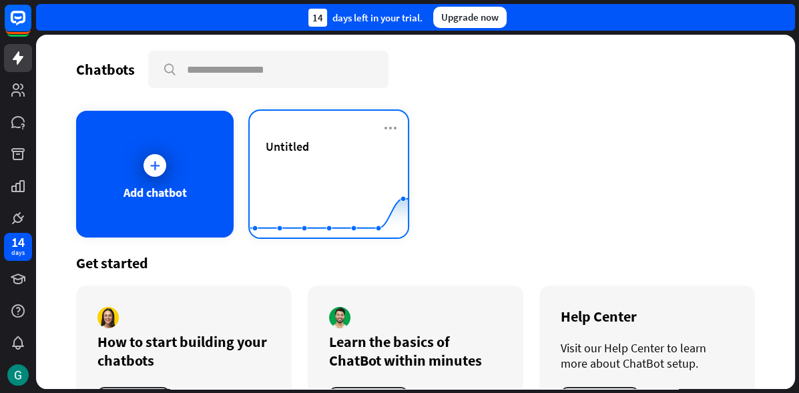
click at [311, 160] on div "Untitled" at bounding box center [329, 162] width 126 height 47
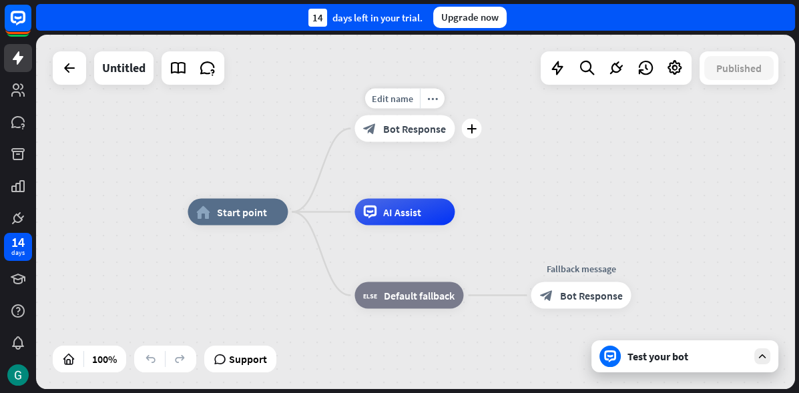
click at [375, 127] on icon "block_bot_response" at bounding box center [369, 128] width 13 height 13
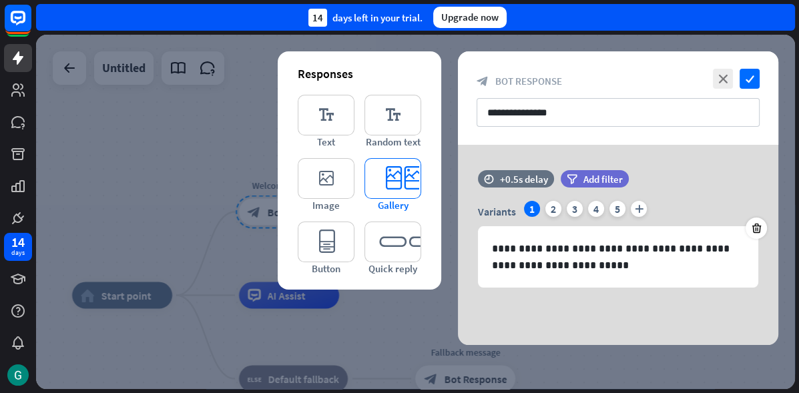
click at [396, 185] on icon "editor_card" at bounding box center [393, 178] width 57 height 41
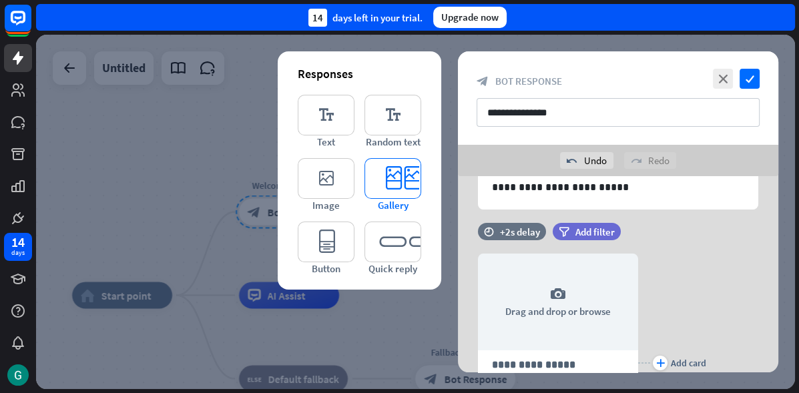
scroll to position [156, 0]
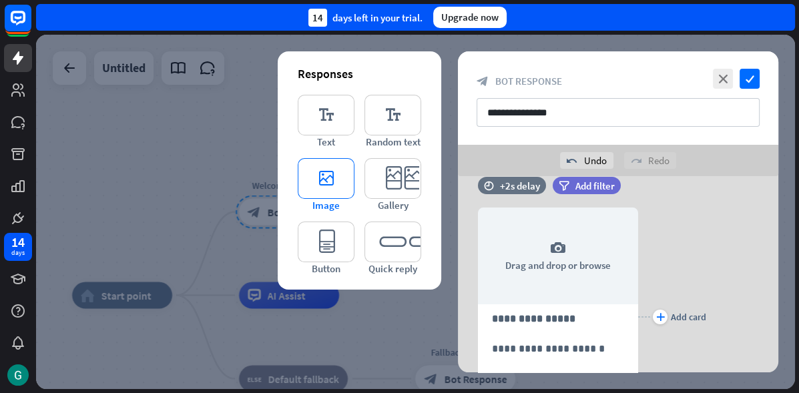
click at [327, 180] on icon "editor_image" at bounding box center [326, 178] width 57 height 41
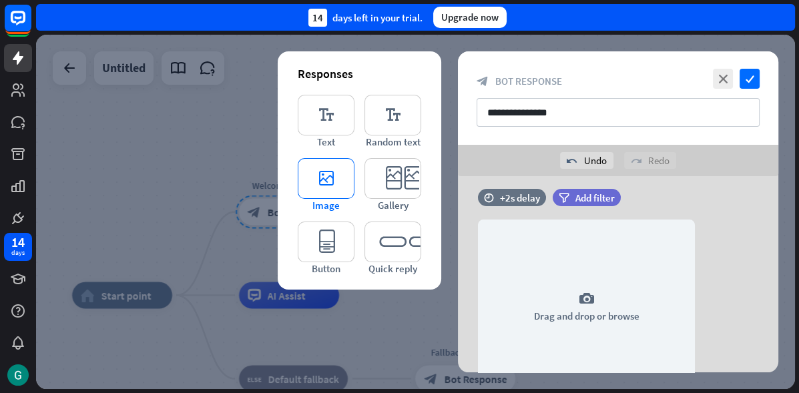
scroll to position [437, 0]
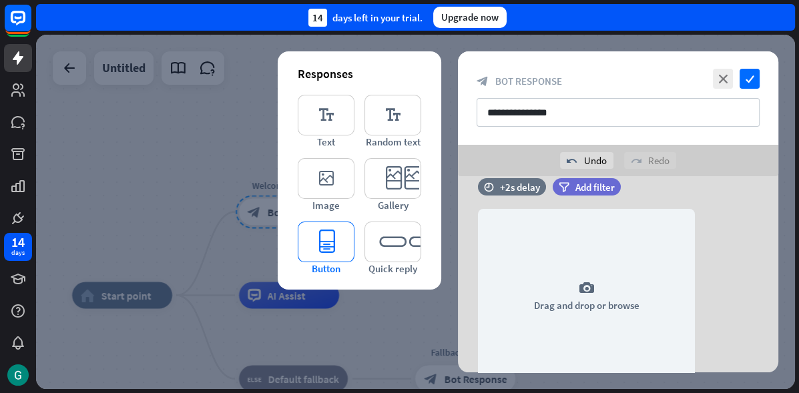
click at [318, 235] on icon "editor_button" at bounding box center [326, 242] width 57 height 41
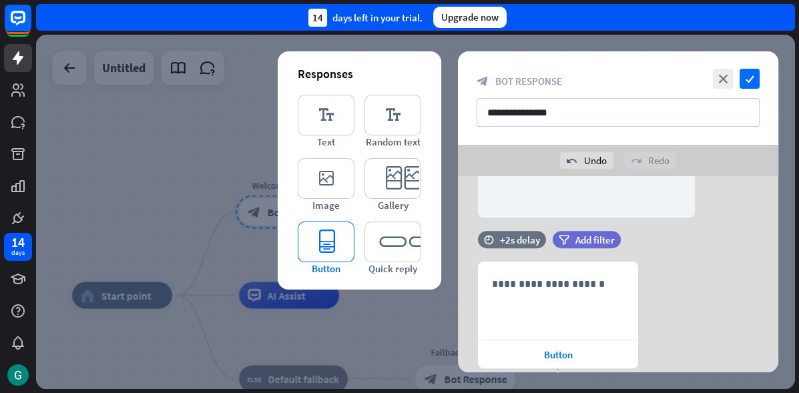
scroll to position [655, 0]
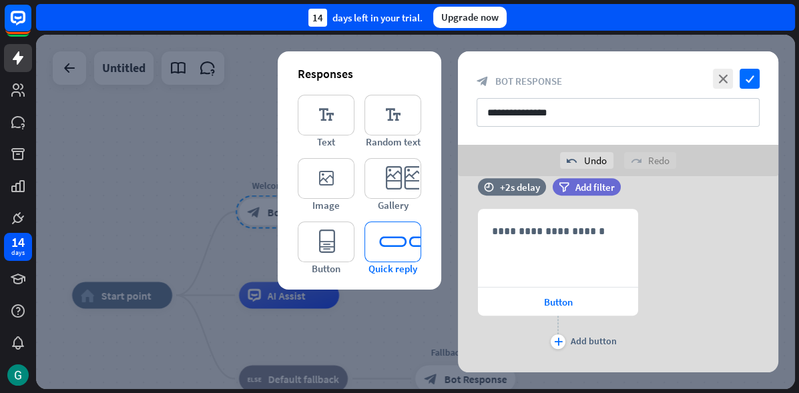
click at [396, 244] on icon "editor_quick_replies" at bounding box center [393, 242] width 57 height 41
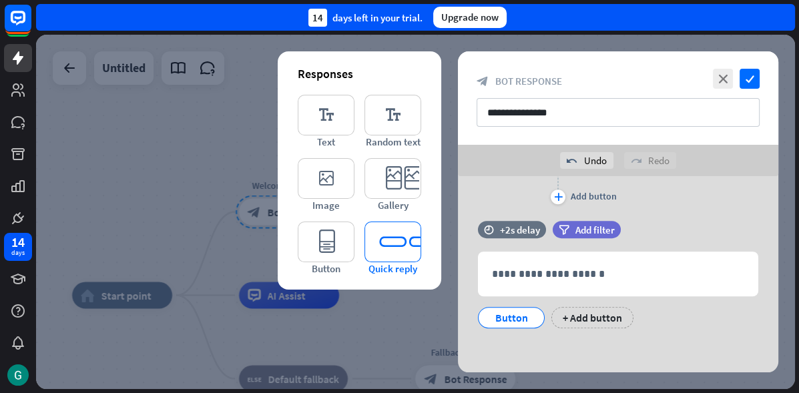
scroll to position [800, 0]
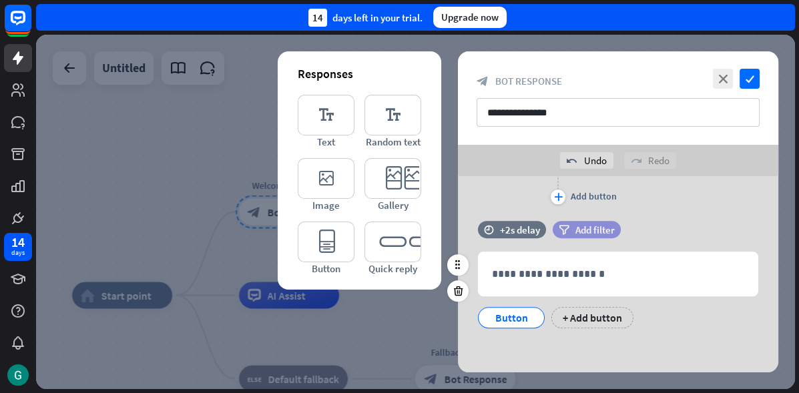
click at [577, 224] on span "Add filter" at bounding box center [595, 230] width 39 height 13
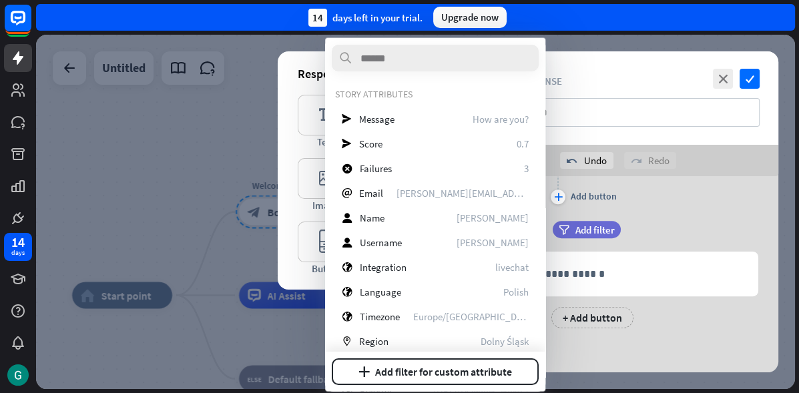
click at [657, 207] on div "**********" at bounding box center [618, 127] width 321 height 188
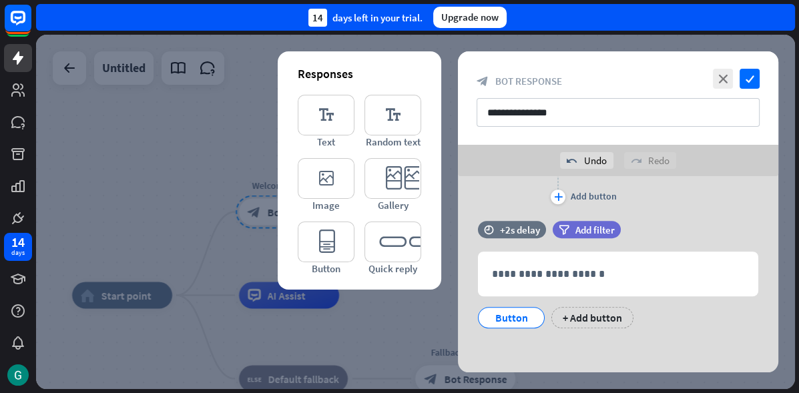
click at [213, 126] on div at bounding box center [415, 212] width 759 height 355
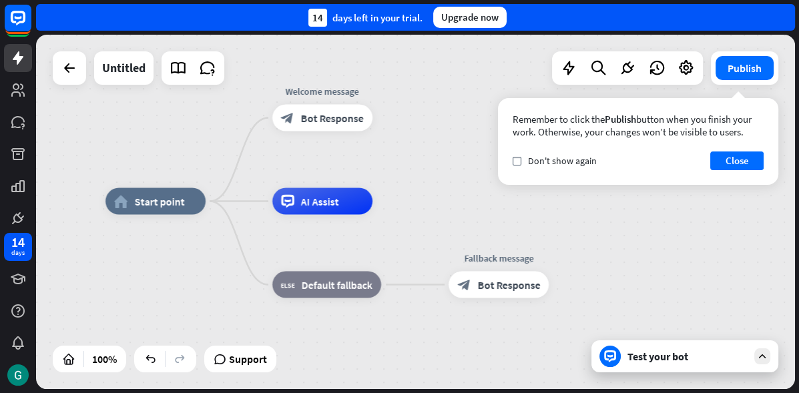
drag, startPoint x: 487, startPoint y: 180, endPoint x: 512, endPoint y: 115, distance: 69.1
click at [512, 115] on div "home_2 Start point Welcome message block_bot_response Bot Response AI Assist bl…" at bounding box center [415, 212] width 759 height 355
click at [320, 200] on span "AI Assist" at bounding box center [320, 201] width 38 height 13
click at [322, 160] on div "home_2 Start point Welcome message block_bot_response Bot Response Edit name mo…" at bounding box center [415, 212] width 759 height 355
click at [153, 194] on div "home_2 Start point" at bounding box center [156, 201] width 100 height 27
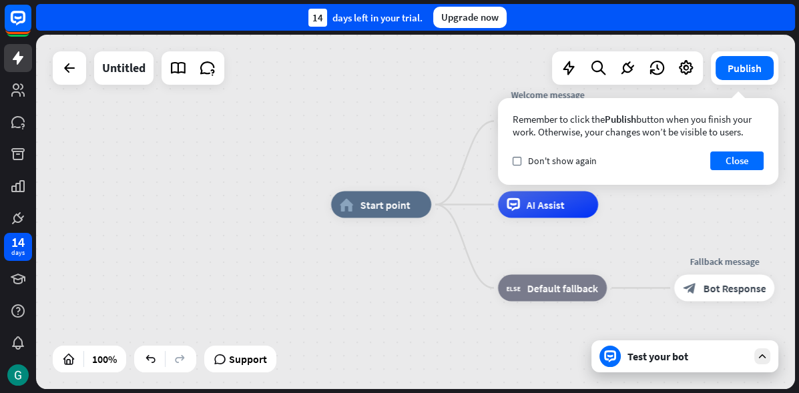
drag, startPoint x: 189, startPoint y: 260, endPoint x: 409, endPoint y: 256, distance: 220.4
click at [409, 259] on div "home_2 Start point Welcome message block_bot_response Bot Response AI Assist bl…" at bounding box center [710, 382] width 759 height 355
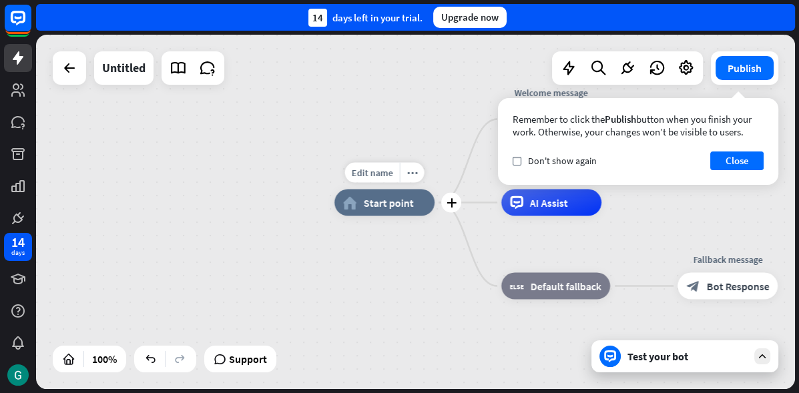
click at [390, 198] on span "Start point" at bounding box center [389, 202] width 50 height 13
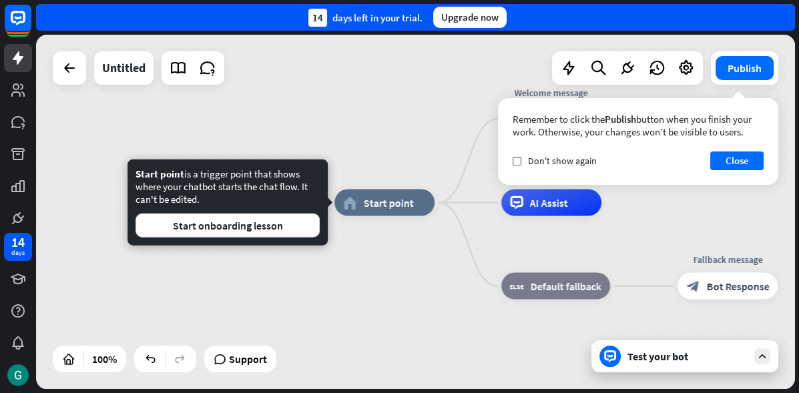
click at [354, 259] on div "home_2 Start point Welcome message block_bot_response Bot Response AI Assist bl…" at bounding box center [714, 380] width 759 height 355
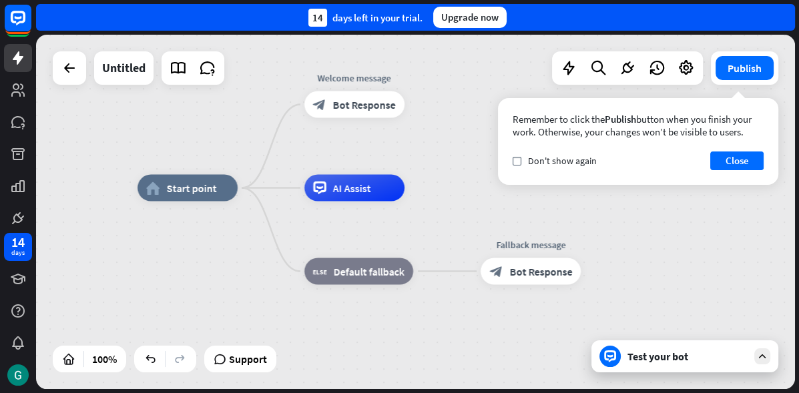
drag, startPoint x: 332, startPoint y: 250, endPoint x: 175, endPoint y: 244, distance: 157.0
click at [175, 244] on div "home_2 Start point Welcome message block_bot_response Bot Response AI Assist bl…" at bounding box center [517, 365] width 759 height 355
click at [729, 164] on button "Close" at bounding box center [737, 161] width 53 height 19
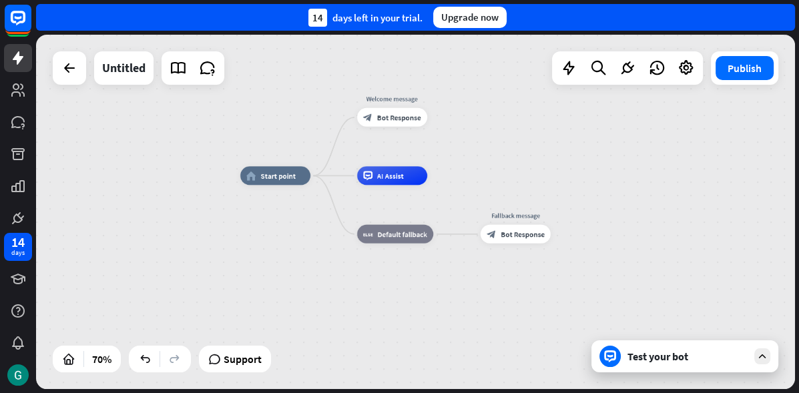
click at [684, 357] on div "Test your bot" at bounding box center [688, 356] width 120 height 13
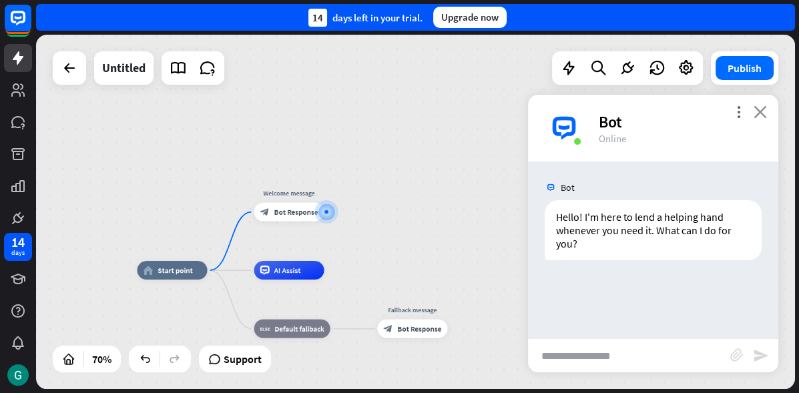
click at [759, 116] on icon "close" at bounding box center [760, 112] width 13 height 13
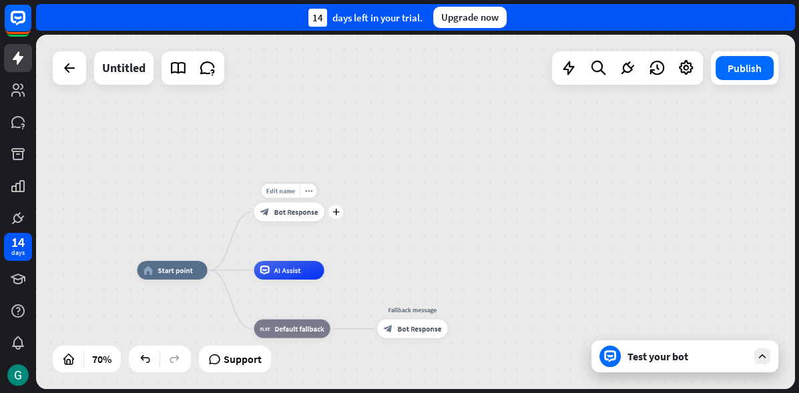
click at [296, 212] on span "Bot Response" at bounding box center [296, 212] width 44 height 9
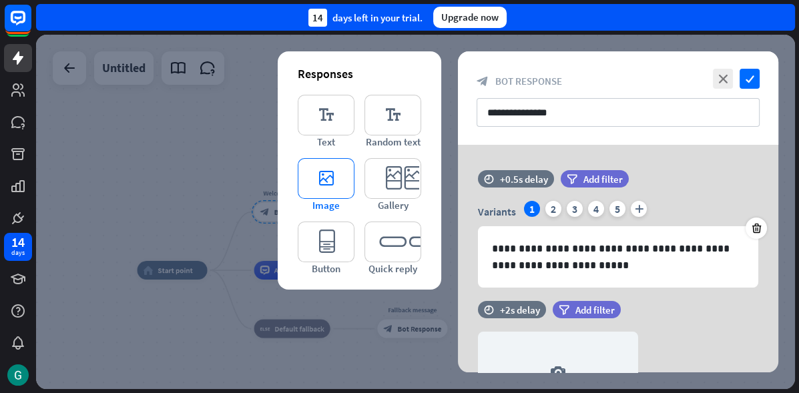
click at [331, 182] on icon "editor_image" at bounding box center [326, 178] width 57 height 41
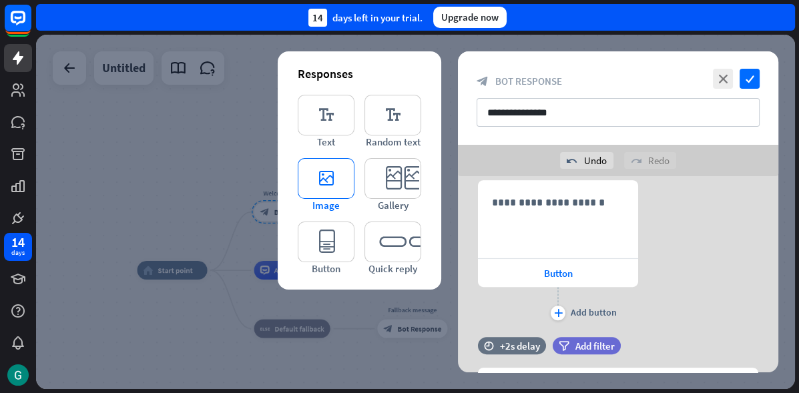
scroll to position [963, 0]
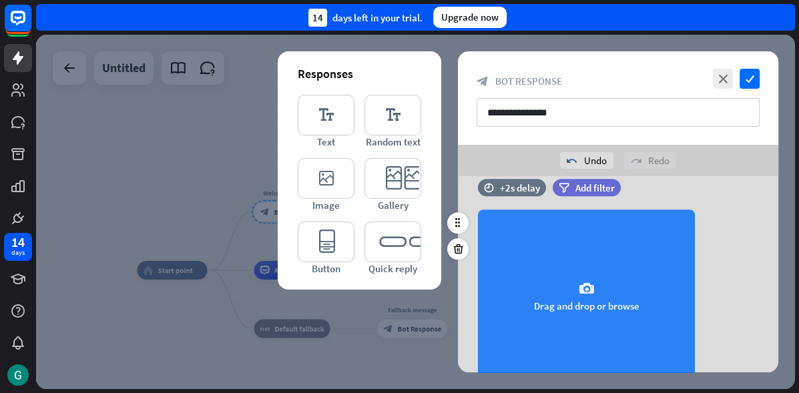
click at [592, 291] on icon "camera" at bounding box center [587, 289] width 16 height 16
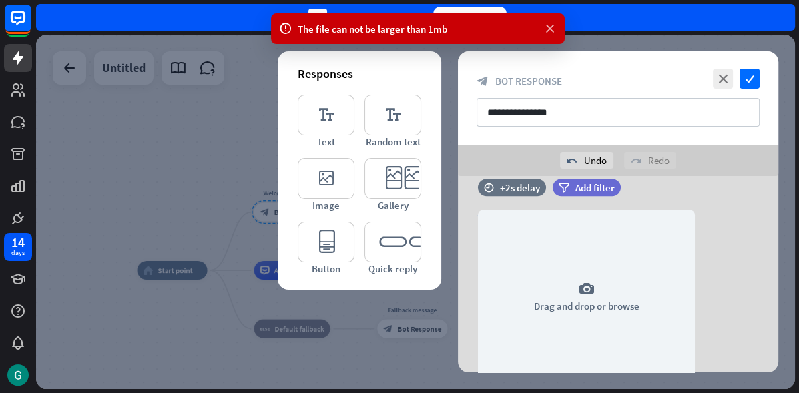
click at [547, 29] on icon at bounding box center [550, 29] width 13 height 14
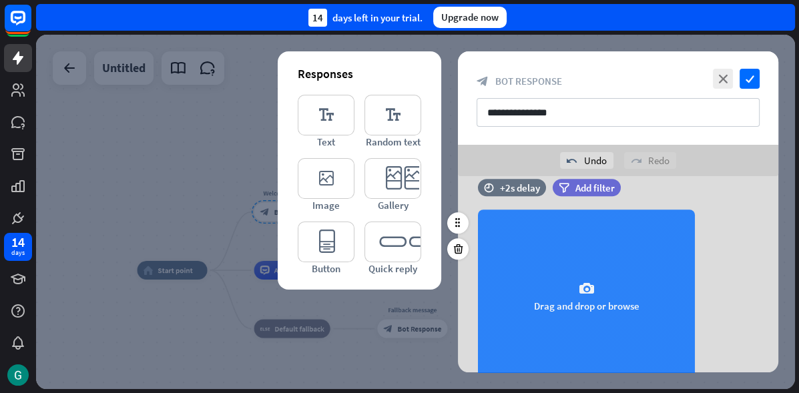
click at [621, 271] on div "camera Drag and drop or browse" at bounding box center [586, 297] width 217 height 174
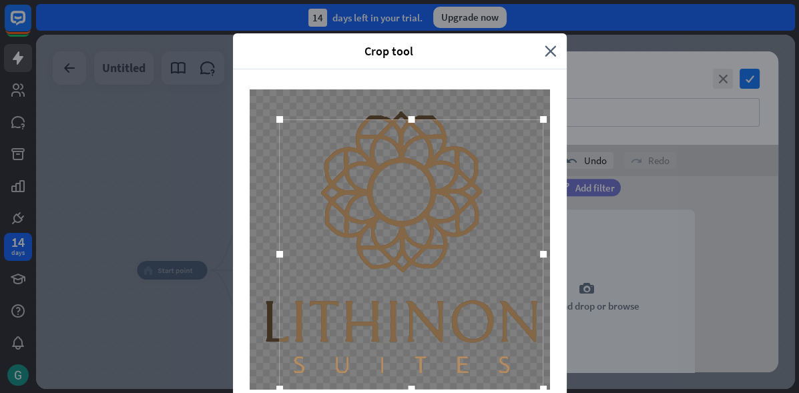
drag, startPoint x: 523, startPoint y: 360, endPoint x: 546, endPoint y: 389, distance: 37.5
click at [546, 389] on div at bounding box center [544, 389] width 20 height 20
drag, startPoint x: 279, startPoint y: 256, endPoint x: 256, endPoint y: 254, distance: 22.7
click at [258, 254] on div at bounding box center [261, 254] width 7 height 7
drag, startPoint x: 403, startPoint y: 122, endPoint x: 399, endPoint y: 95, distance: 27.6
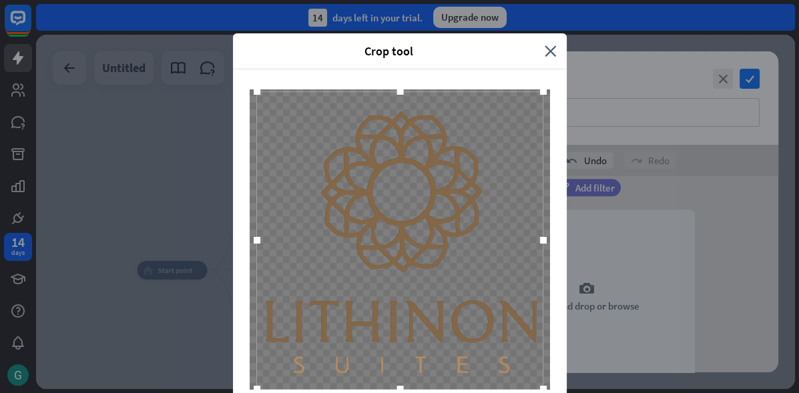
click at [400, 95] on div at bounding box center [400, 91] width 20 height 20
click at [553, 244] on div at bounding box center [400, 239] width 334 height 341
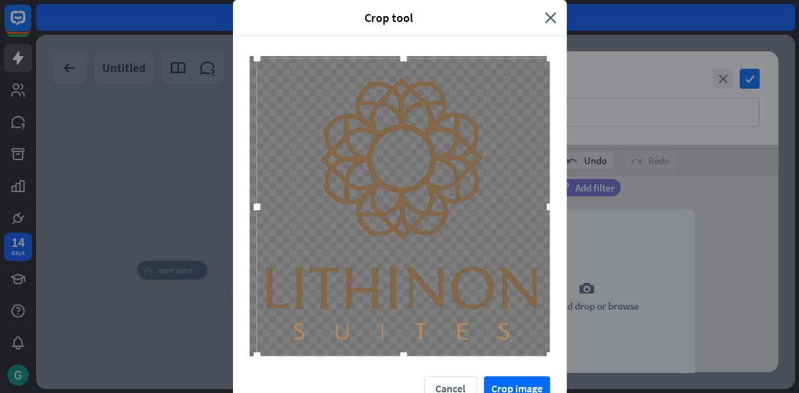
scroll to position [54, 0]
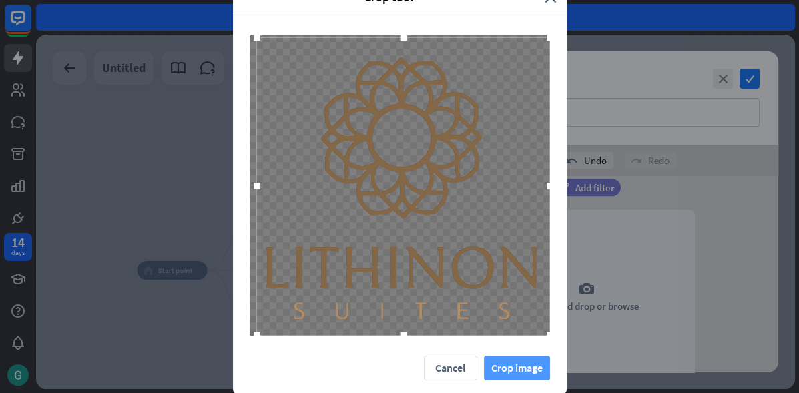
click at [510, 367] on button "Crop image" at bounding box center [517, 368] width 66 height 25
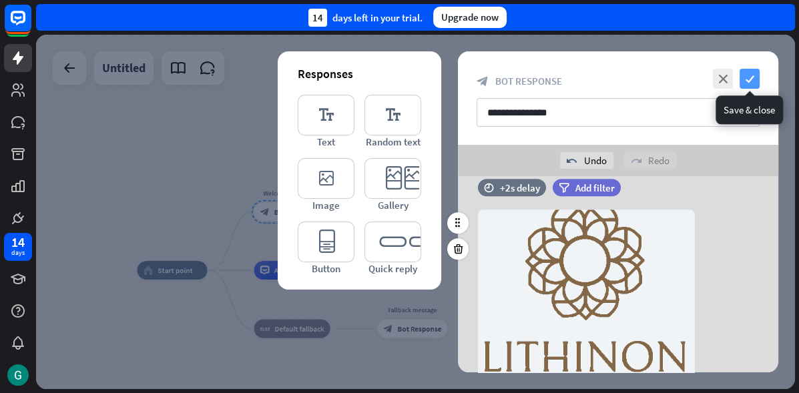
click at [743, 79] on icon "check" at bounding box center [750, 79] width 20 height 20
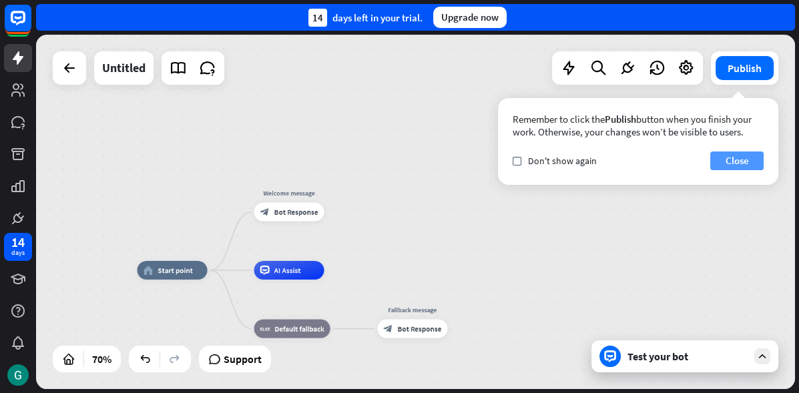
click at [727, 163] on button "Close" at bounding box center [737, 161] width 53 height 19
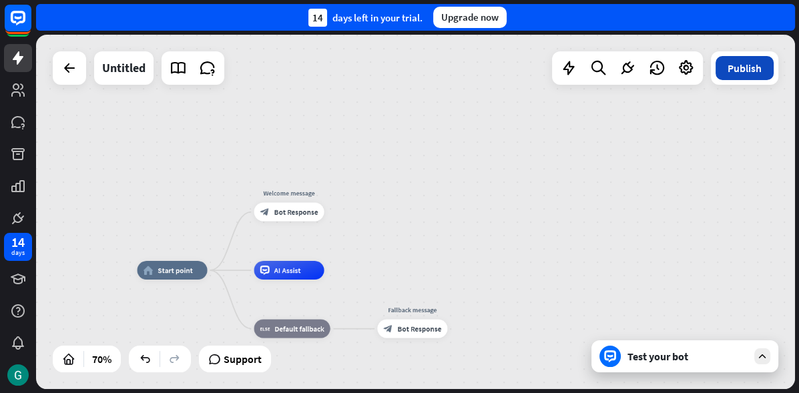
click at [739, 68] on button "Publish" at bounding box center [745, 68] width 58 height 24
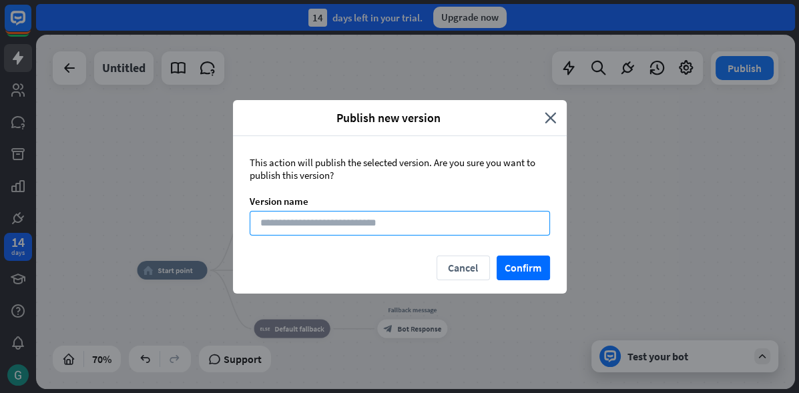
click at [331, 226] on input at bounding box center [400, 223] width 300 height 25
type input "*"
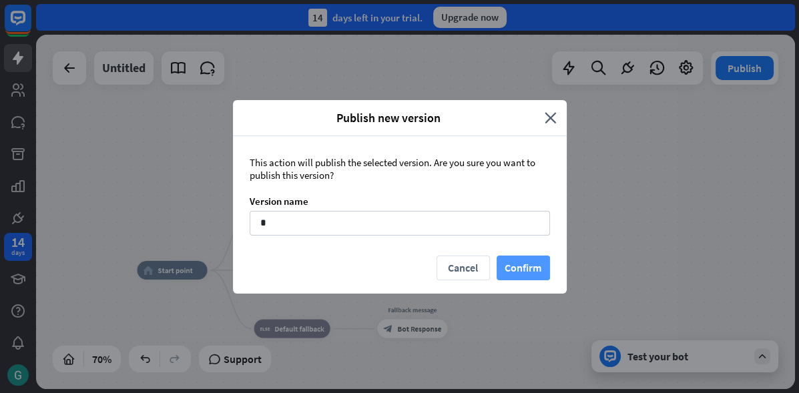
click at [526, 273] on button "Confirm" at bounding box center [523, 268] width 53 height 25
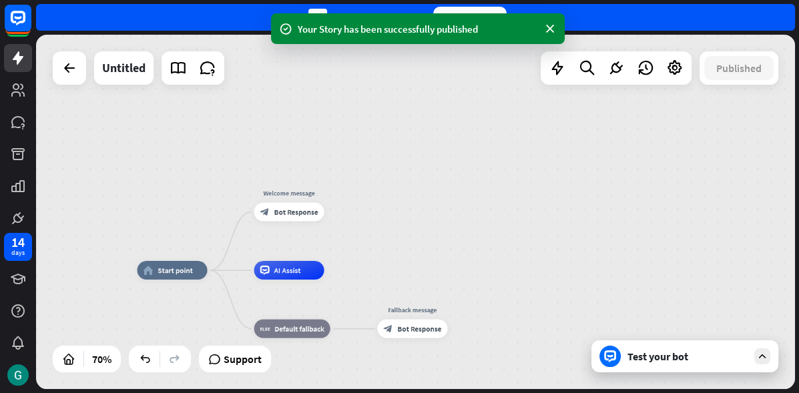
click at [642, 355] on div "Test your bot" at bounding box center [688, 356] width 120 height 13
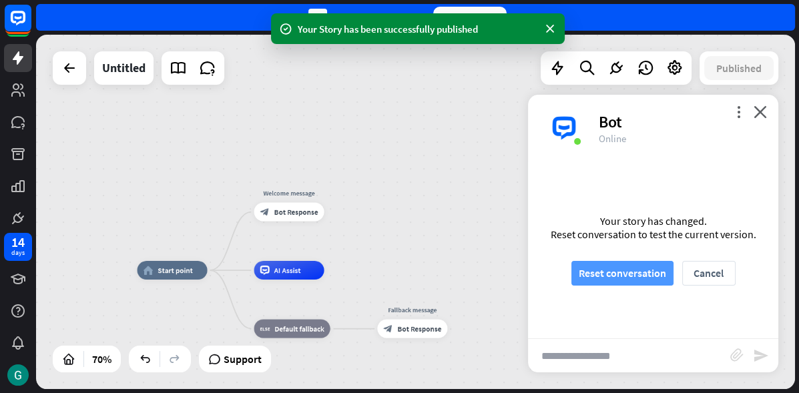
click at [624, 274] on button "Reset conversation" at bounding box center [623, 273] width 102 height 25
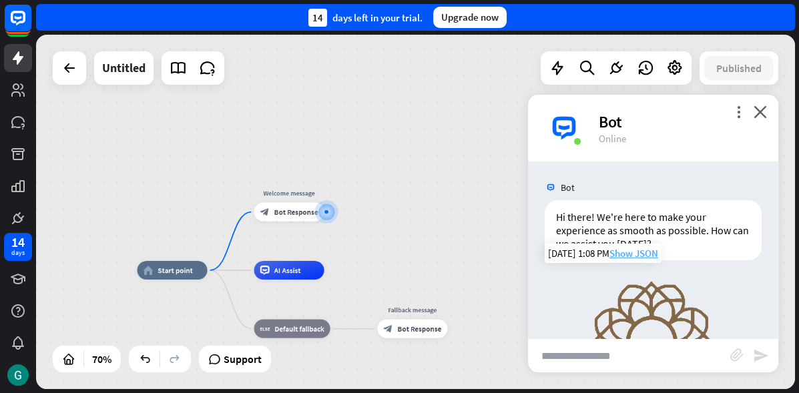
click at [624, 254] on span "Show JSON" at bounding box center [634, 253] width 49 height 13
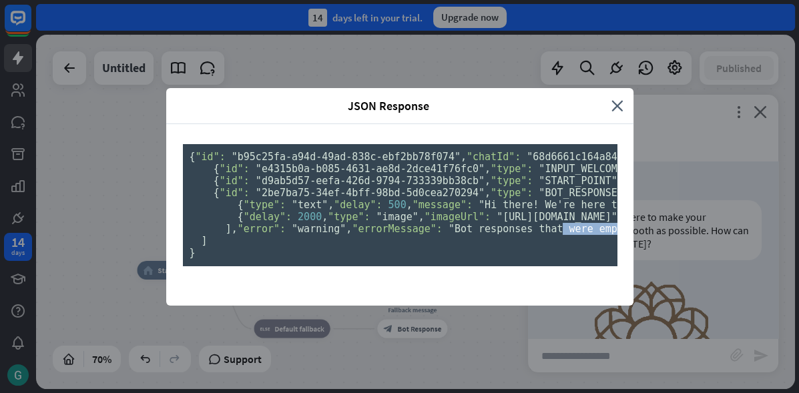
drag, startPoint x: 437, startPoint y: 307, endPoint x: 109, endPoint y: 303, distance: 327.9
click at [183, 266] on pre "{ "id": "b95c25fa-a94d-49ad-838c-ebf2bb78f074" , "chatId": "68d6661c164a8400076…" at bounding box center [400, 205] width 434 height 122
click at [616, 98] on icon "close" at bounding box center [618, 105] width 12 height 15
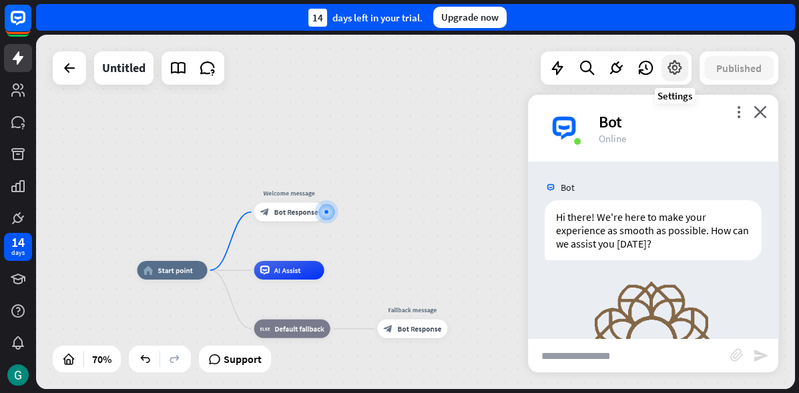
click at [671, 66] on icon at bounding box center [674, 67] width 17 height 17
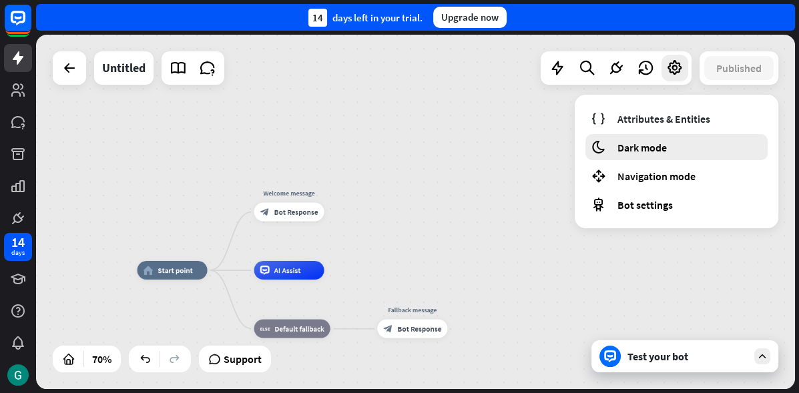
click at [656, 150] on span "Dark mode" at bounding box center [642, 147] width 49 height 13
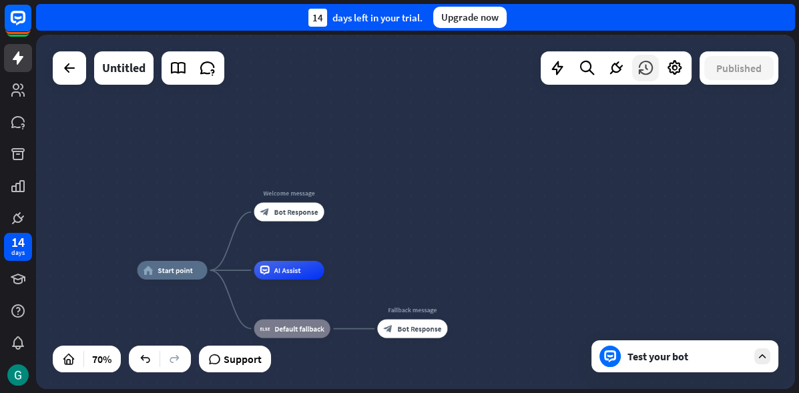
click at [644, 65] on icon at bounding box center [645, 67] width 17 height 17
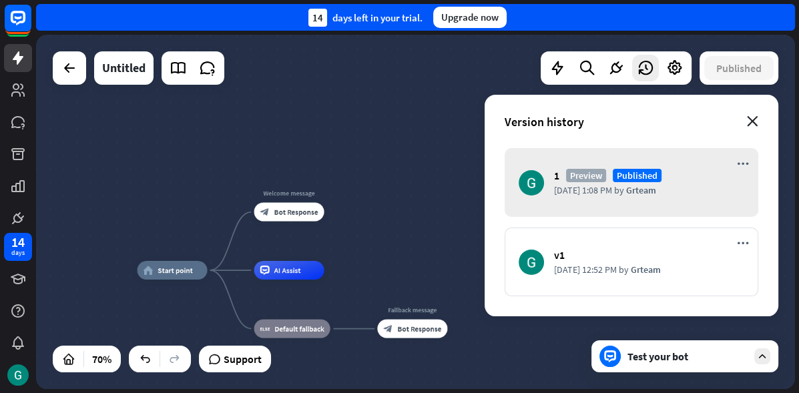
click at [754, 121] on icon "close" at bounding box center [752, 121] width 11 height 11
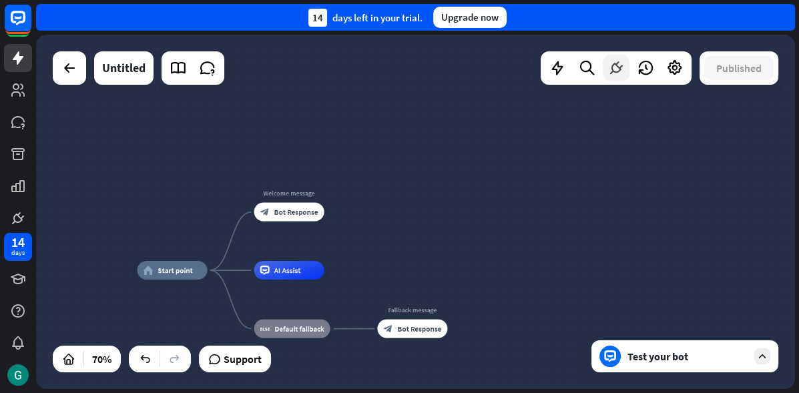
click at [614, 73] on icon at bounding box center [616, 67] width 17 height 17
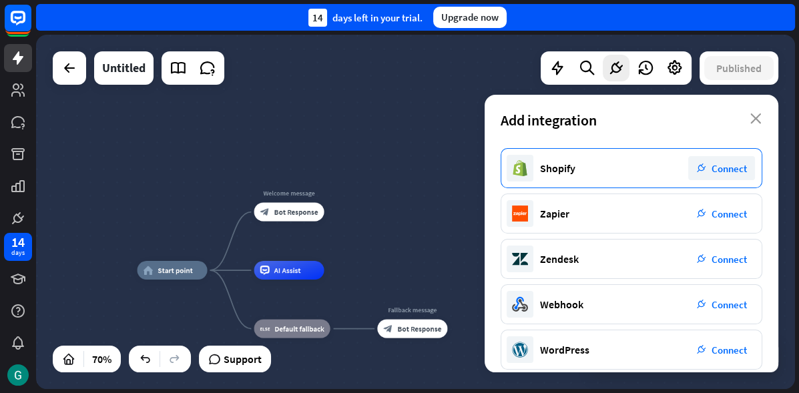
scroll to position [282, 0]
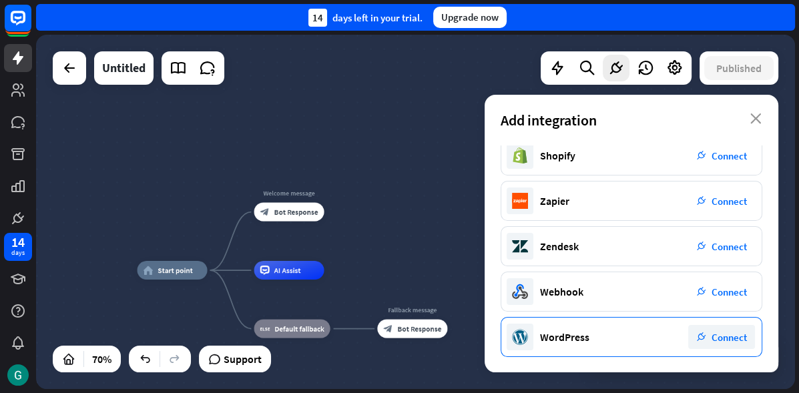
click at [738, 339] on span "Connect" at bounding box center [729, 337] width 35 height 13
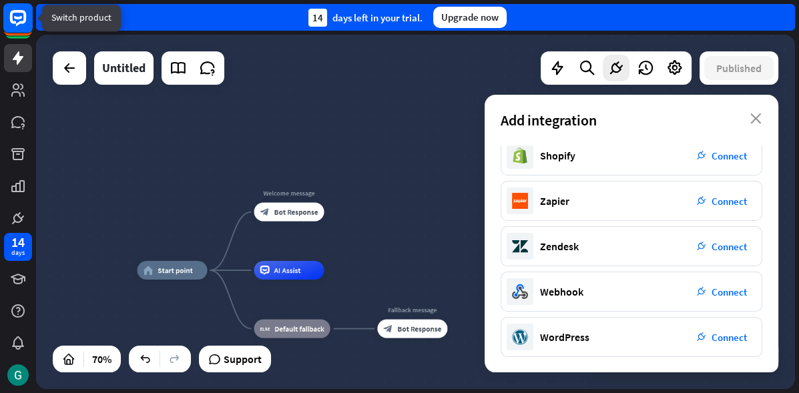
click at [20, 18] on icon at bounding box center [18, 17] width 8 height 3
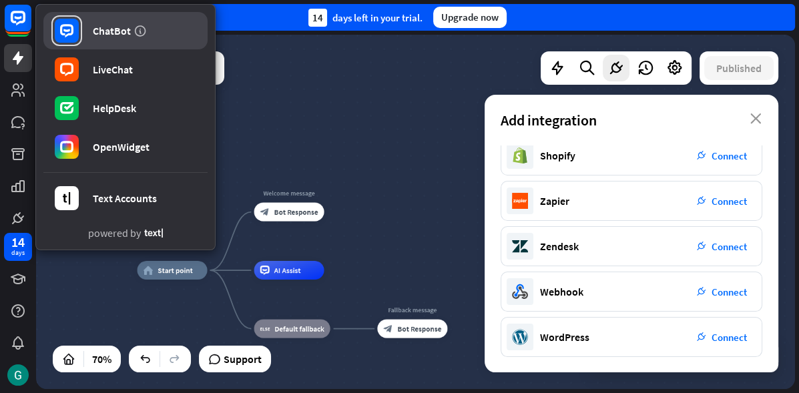
click at [101, 33] on div "ChatBot" at bounding box center [112, 30] width 38 height 13
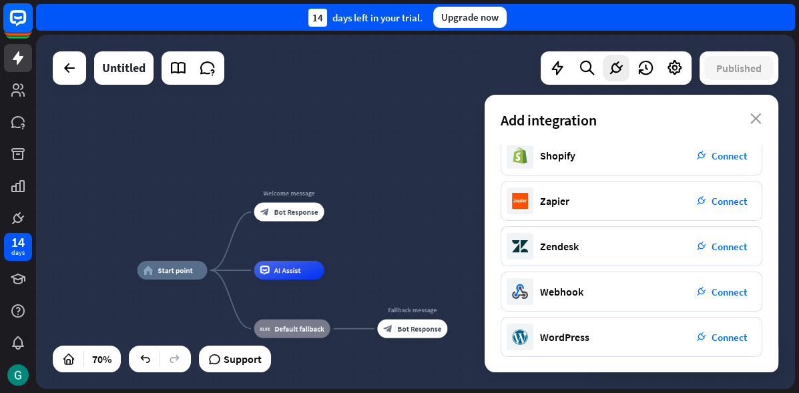
click at [19, 18] on icon at bounding box center [18, 18] width 31 height 31
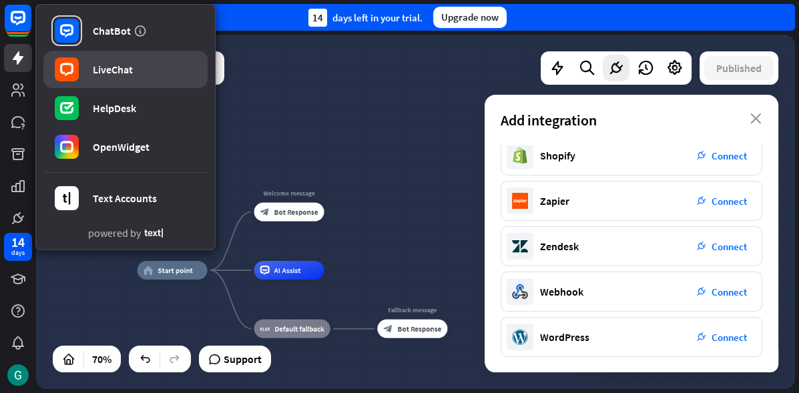
click at [97, 69] on div "LiveChat" at bounding box center [113, 69] width 40 height 13
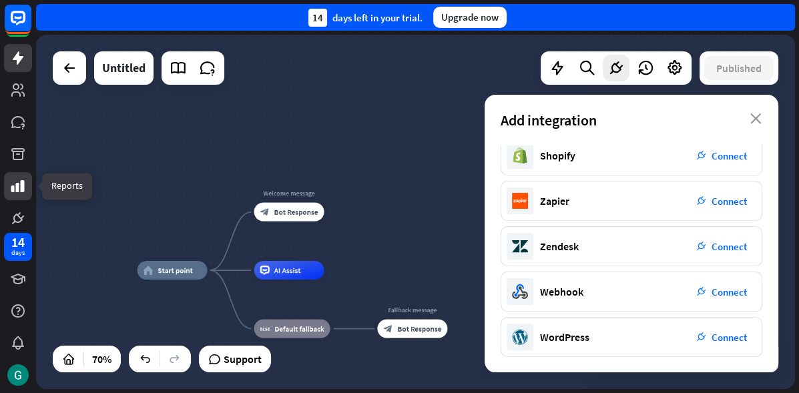
click at [14, 187] on icon at bounding box center [17, 186] width 13 height 12
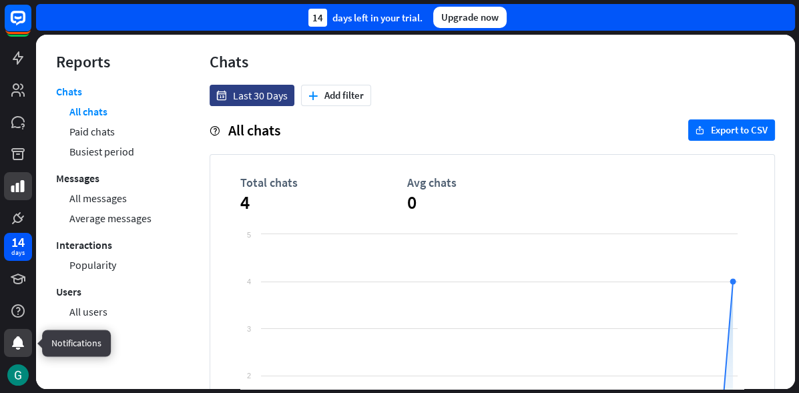
click at [17, 343] on icon at bounding box center [18, 343] width 12 height 13
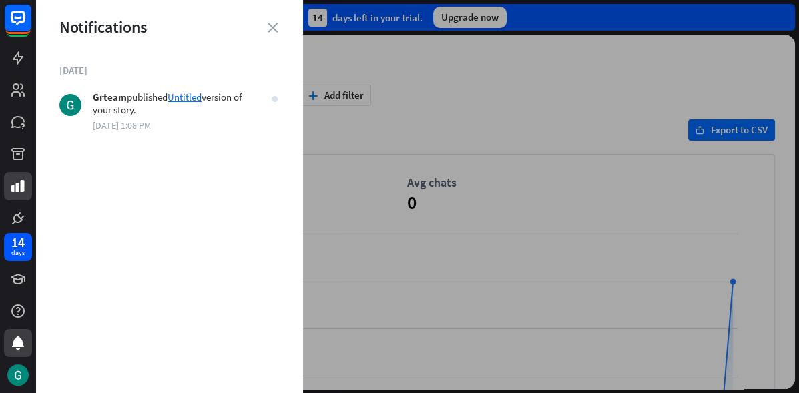
click at [268, 27] on div "Notifications" at bounding box center [169, 27] width 267 height 21
click at [273, 27] on icon "close" at bounding box center [273, 28] width 10 height 10
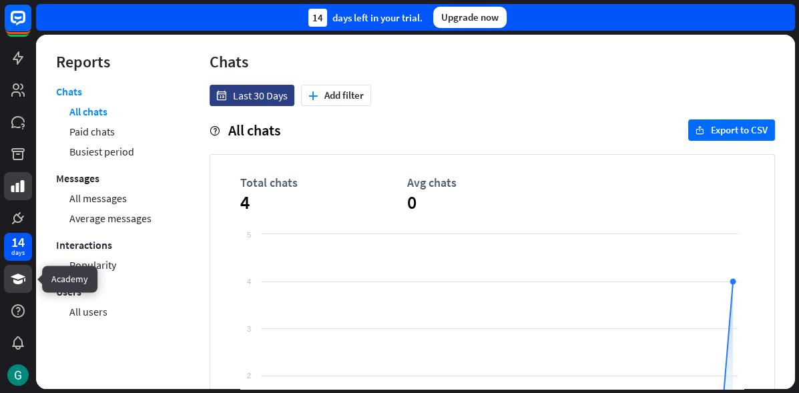
click at [24, 282] on icon at bounding box center [18, 279] width 16 height 16
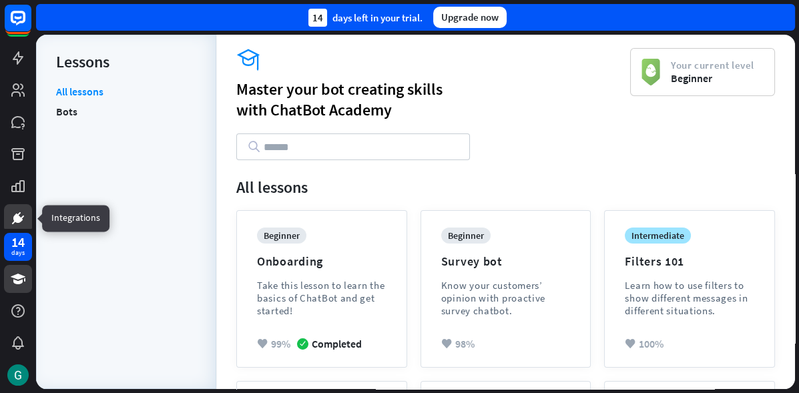
click at [16, 219] on icon at bounding box center [18, 218] width 8 height 8
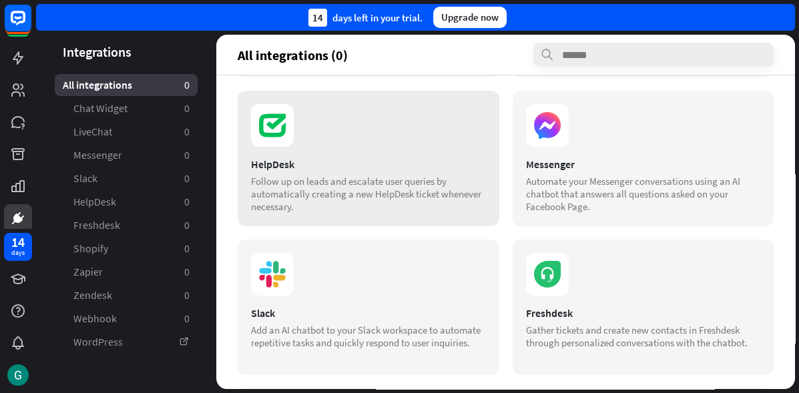
scroll to position [232, 0]
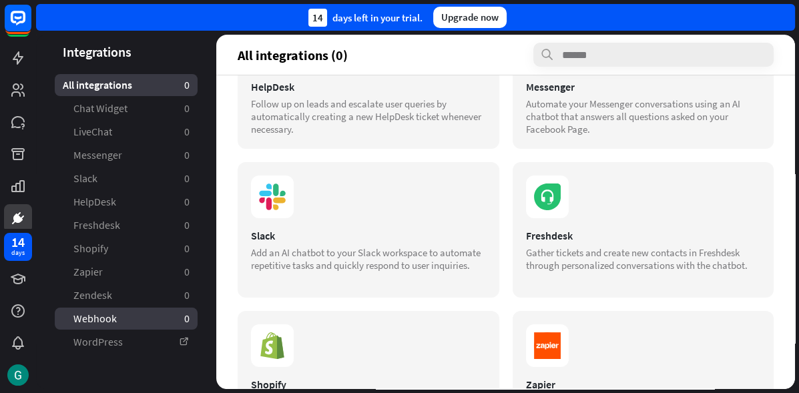
click at [110, 319] on span "Webhook" at bounding box center [94, 319] width 43 height 14
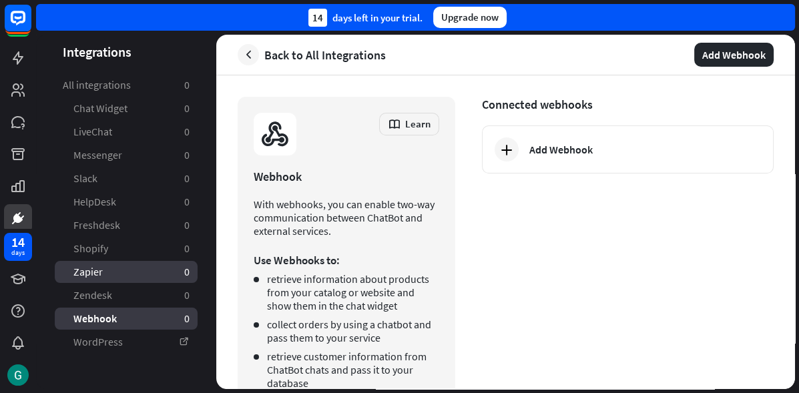
click at [94, 269] on span "Zapier" at bounding box center [87, 272] width 29 height 14
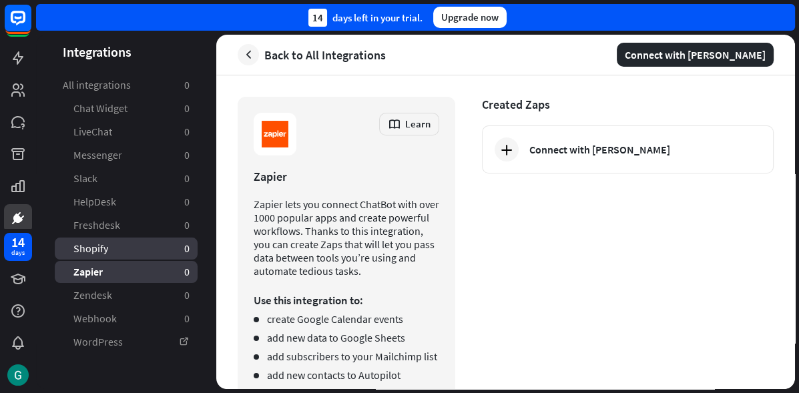
click at [91, 254] on span "Shopify" at bounding box center [90, 249] width 35 height 14
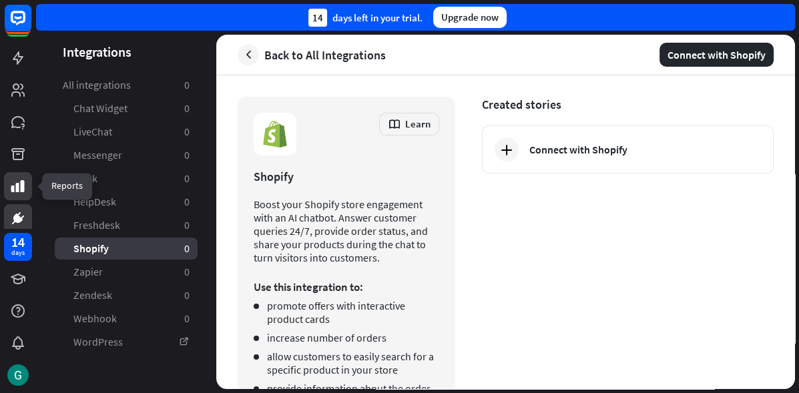
click at [19, 188] on icon at bounding box center [17, 186] width 13 height 12
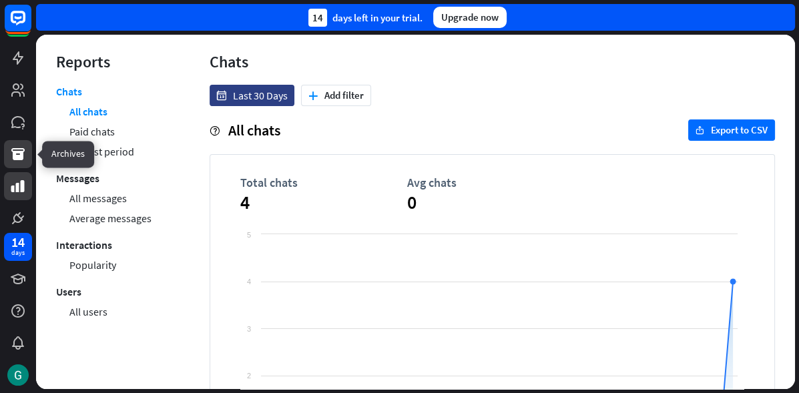
click at [17, 152] on icon at bounding box center [17, 154] width 13 height 12
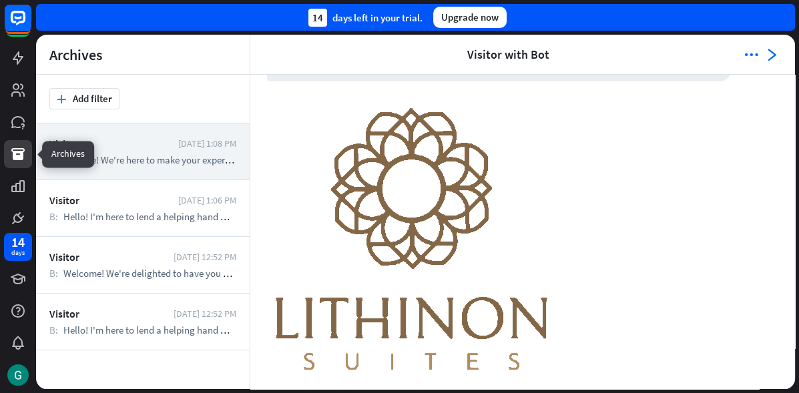
scroll to position [81, 0]
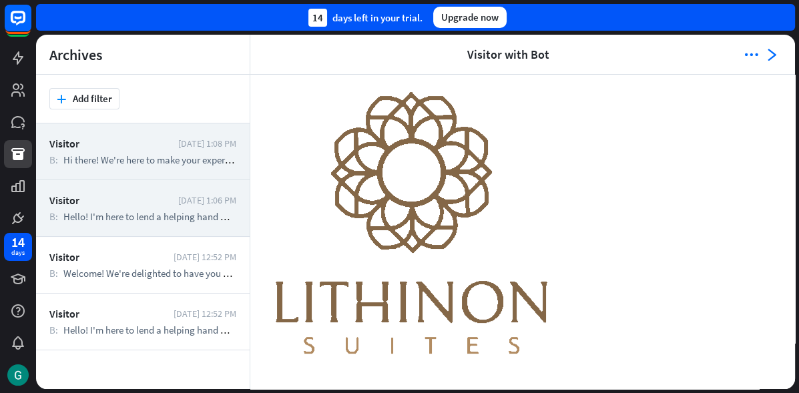
click at [154, 224] on div "Visitor [DATE] 1:06 PM B: Hello! I'm here to lend a helping hand whenever you n…" at bounding box center [143, 208] width 214 height 57
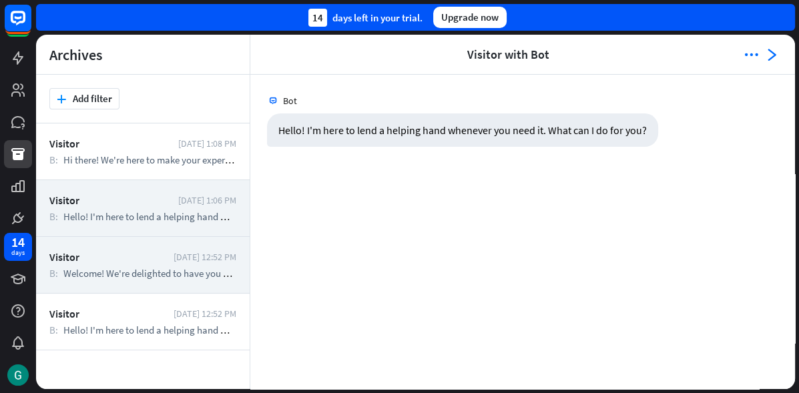
click at [150, 246] on div "Visitor [DATE] 12:52 PM B: Welcome! We're delighted to have you here. Let's mak…" at bounding box center [143, 265] width 214 height 57
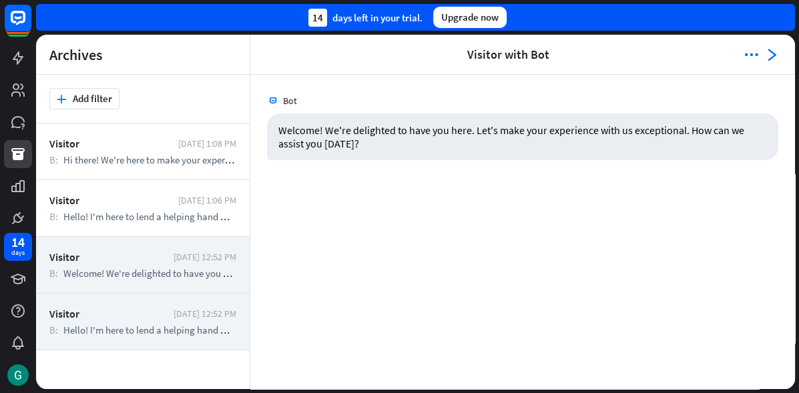
click at [154, 315] on div "Visitor" at bounding box center [108, 313] width 118 height 13
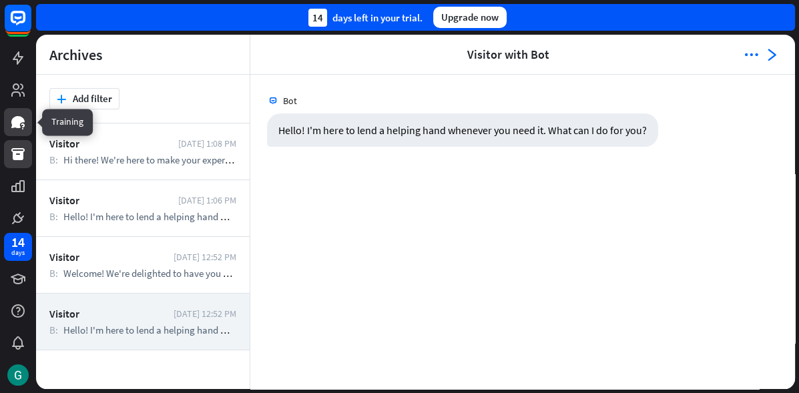
click at [26, 121] on icon at bounding box center [18, 122] width 16 height 16
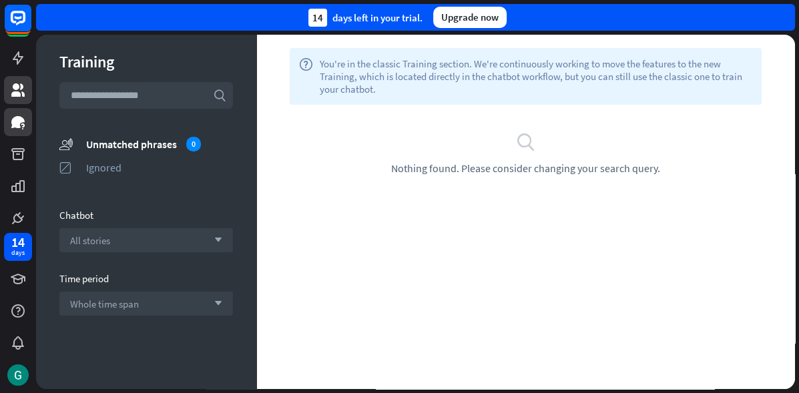
click at [15, 95] on icon at bounding box center [17, 89] width 13 height 13
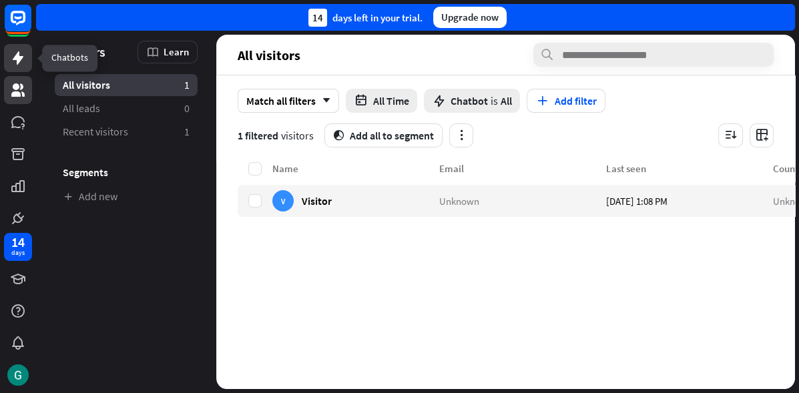
click at [16, 67] on link at bounding box center [18, 58] width 28 height 28
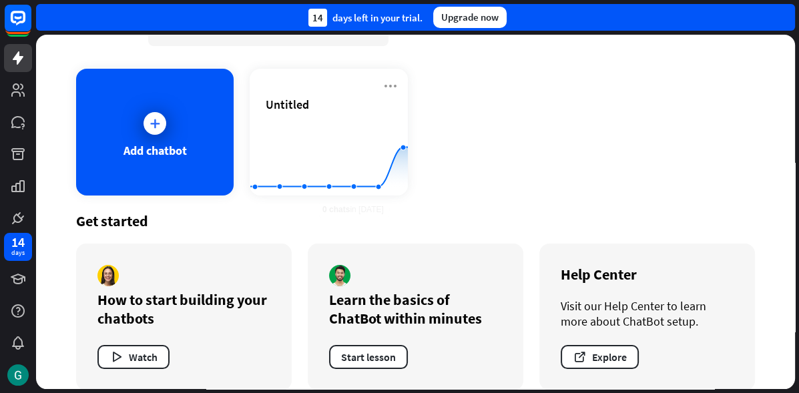
scroll to position [58, 0]
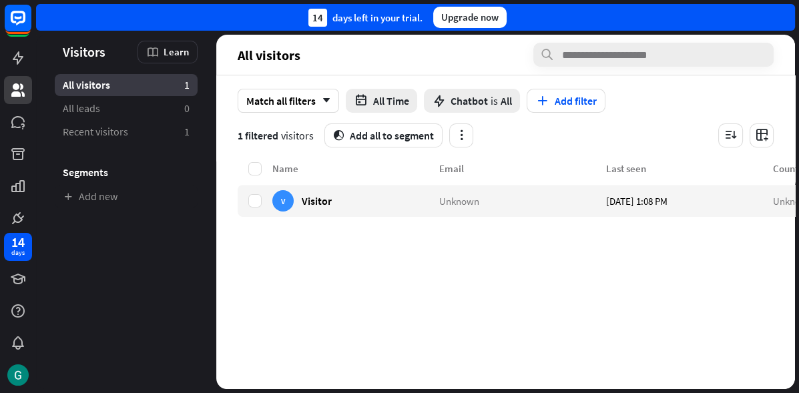
click at [101, 87] on span "All visitors" at bounding box center [86, 85] width 47 height 14
click at [361, 204] on div "V Visitor" at bounding box center [355, 201] width 167 height 32
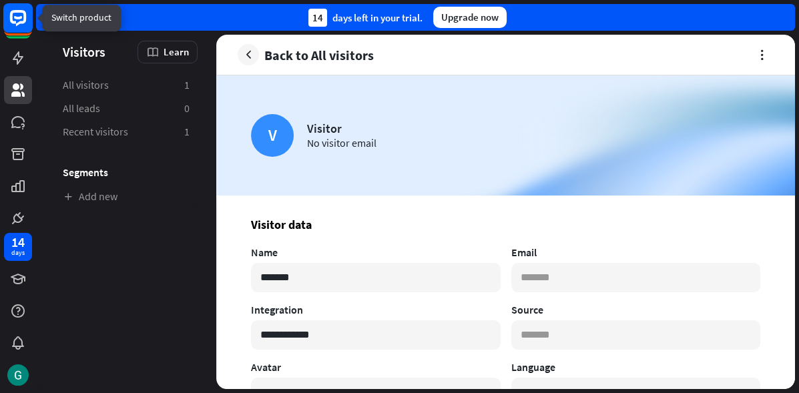
click at [23, 20] on icon at bounding box center [18, 18] width 16 height 16
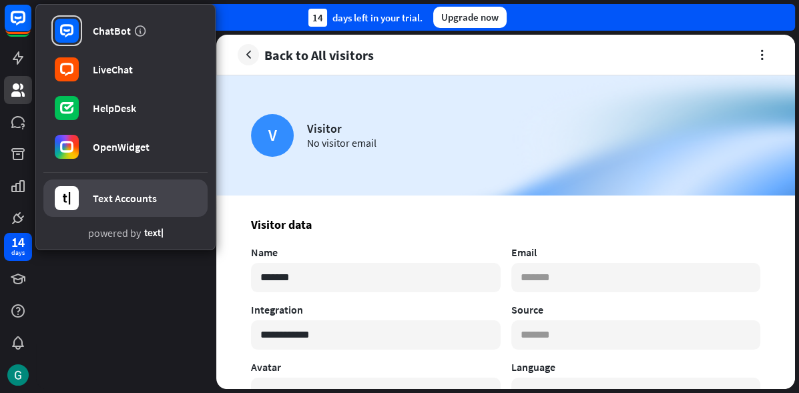
click at [117, 204] on div "Text Accounts" at bounding box center [125, 198] width 64 height 13
